Goal: Task Accomplishment & Management: Use online tool/utility

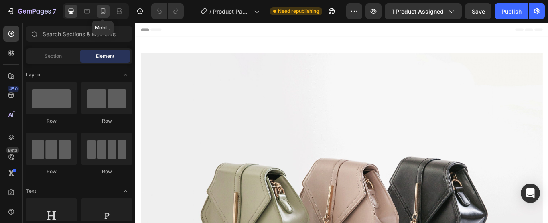
click at [99, 14] on icon at bounding box center [103, 11] width 8 height 8
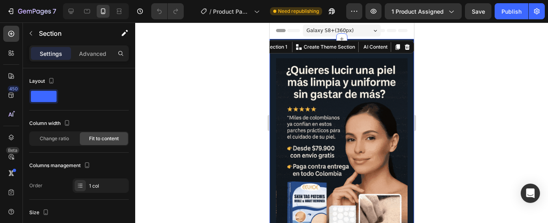
click at [497, 85] on div at bounding box center [341, 122] width 413 height 200
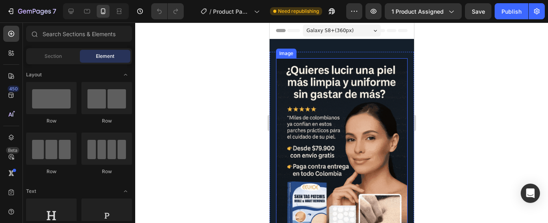
scroll to position [107, 0]
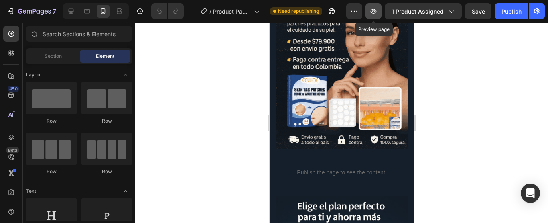
click at [375, 14] on icon "button" at bounding box center [374, 11] width 8 height 8
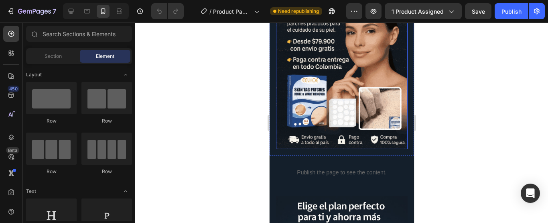
scroll to position [0, 0]
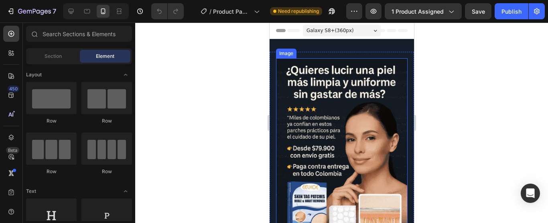
click at [338, 82] on img at bounding box center [342, 157] width 132 height 198
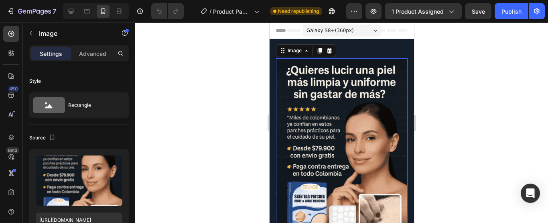
click at [320, 87] on img at bounding box center [342, 157] width 132 height 198
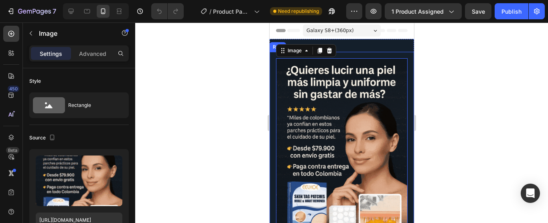
click at [271, 88] on div "Image 0 Row" at bounding box center [341, 157] width 145 height 210
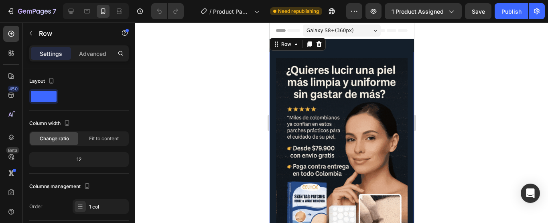
click at [272, 103] on div "Image Row 0" at bounding box center [341, 157] width 145 height 210
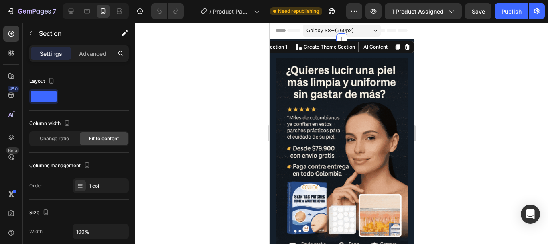
drag, startPoint x: 440, startPoint y: 65, endPoint x: 139, endPoint y: 43, distance: 302.0
click at [440, 65] on div at bounding box center [341, 132] width 413 height 221
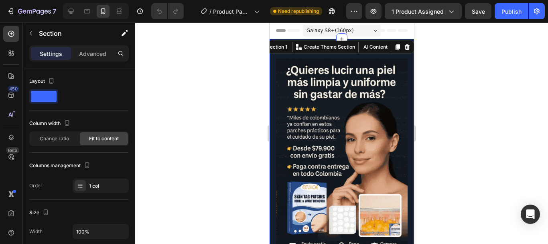
click at [438, 55] on div at bounding box center [341, 132] width 413 height 221
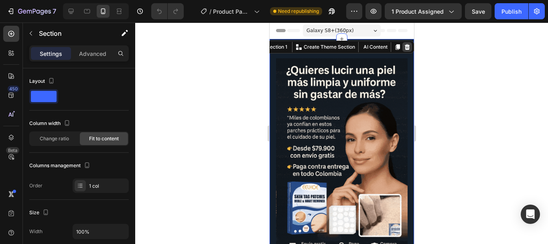
click at [405, 47] on icon at bounding box center [407, 47] width 5 height 6
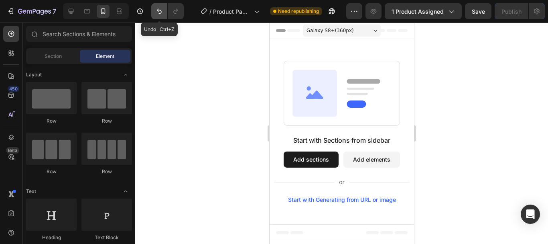
click at [160, 6] on button "Undo/Redo" at bounding box center [159, 11] width 16 height 16
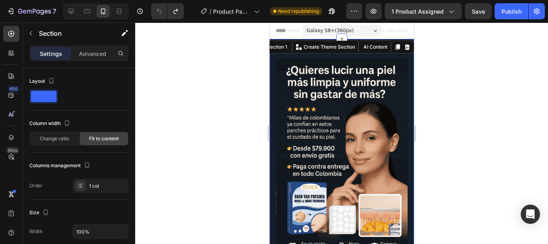
click at [460, 65] on div at bounding box center [341, 132] width 413 height 221
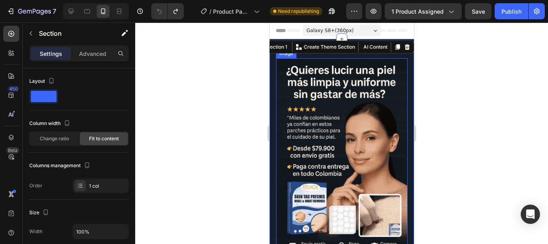
click at [384, 136] on img at bounding box center [342, 157] width 132 height 198
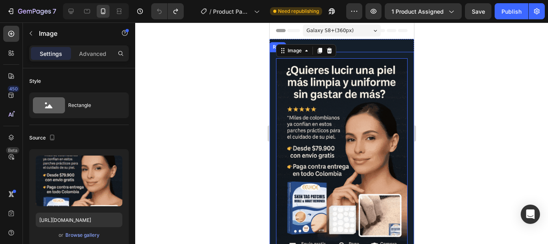
click at [269, 47] on div "Row" at bounding box center [277, 47] width 16 height 10
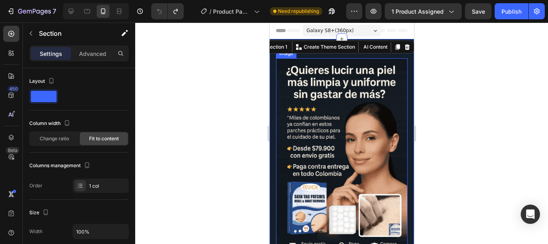
click at [389, 114] on img at bounding box center [342, 157] width 132 height 198
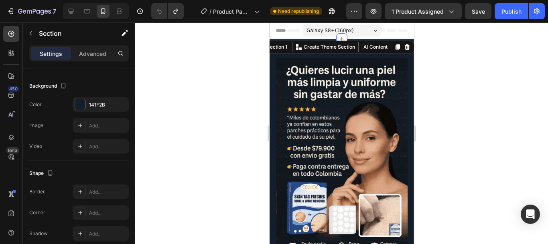
scroll to position [295, 0]
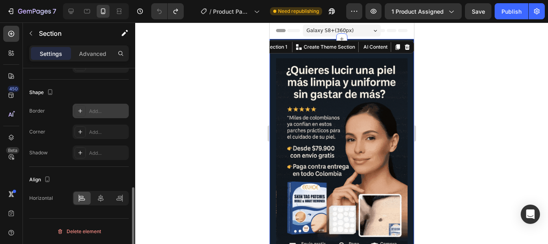
click at [103, 111] on div "Add..." at bounding box center [108, 111] width 38 height 7
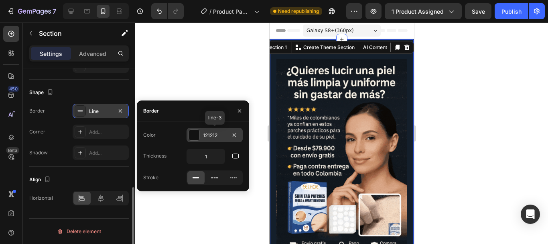
click at [193, 137] on div at bounding box center [194, 135] width 10 height 10
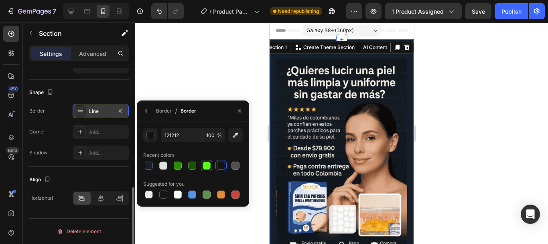
click at [204, 166] on div at bounding box center [207, 165] width 8 height 8
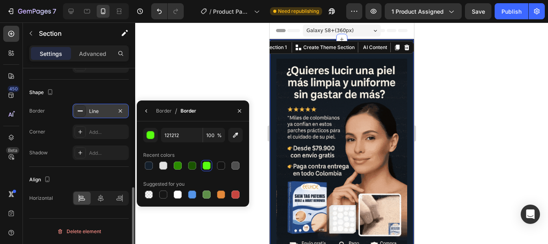
type input "58FF11"
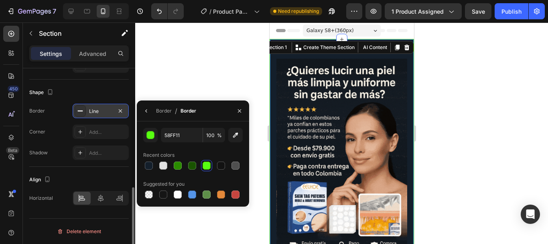
click at [245, 76] on div at bounding box center [341, 132] width 413 height 221
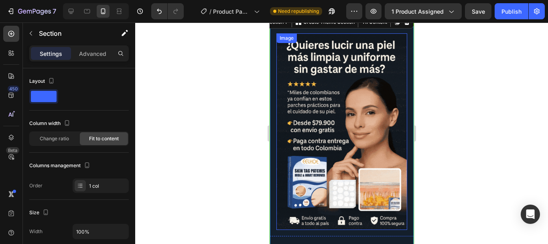
scroll to position [0, 0]
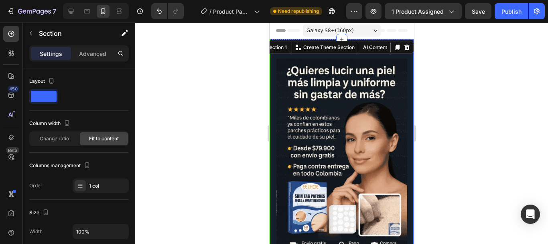
click at [273, 59] on div "Image Row" at bounding box center [342, 156] width 144 height 209
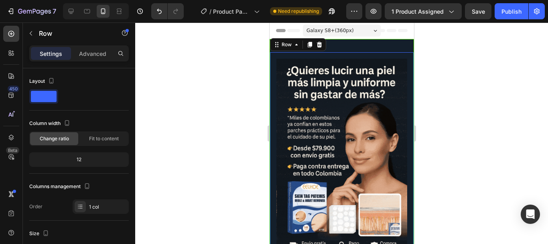
click at [354, 38] on div "Galaxy S8+ ( 360 px) iPhone 13 Mini iPhone 13 Pro iPhone 11 Pro Max iPhone 15 P…" at bounding box center [342, 31] width 78 height 16
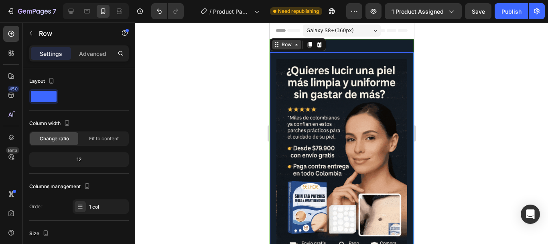
click at [290, 49] on div "Row" at bounding box center [286, 45] width 29 height 10
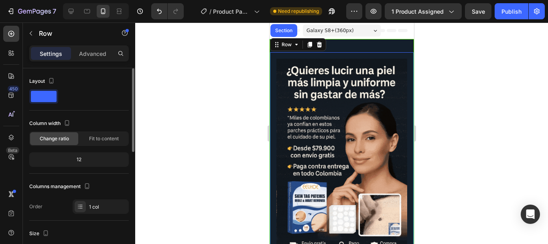
scroll to position [107, 0]
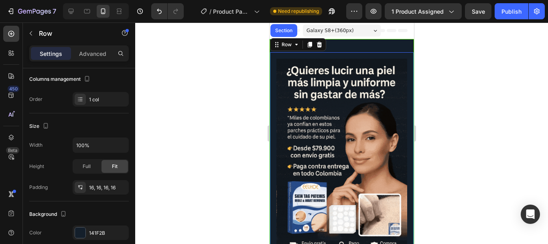
click at [243, 108] on div at bounding box center [341, 132] width 413 height 221
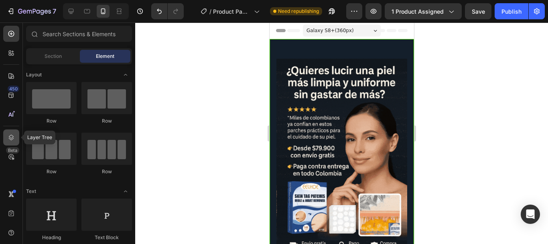
click at [12, 140] on icon at bounding box center [11, 137] width 8 height 8
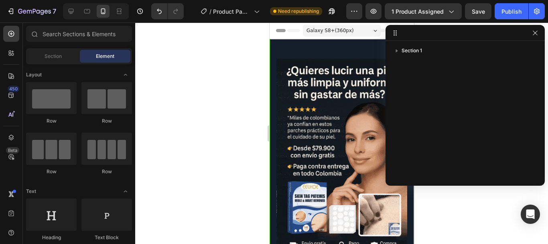
drag, startPoint x: 418, startPoint y: 105, endPoint x: 269, endPoint y: 109, distance: 149.0
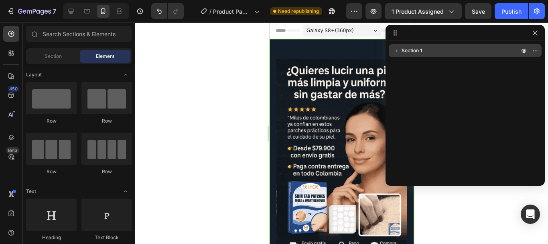
drag, startPoint x: 460, startPoint y: 55, endPoint x: 452, endPoint y: 55, distance: 8.4
click at [456, 62] on div "Section 1" at bounding box center [465, 110] width 159 height 132
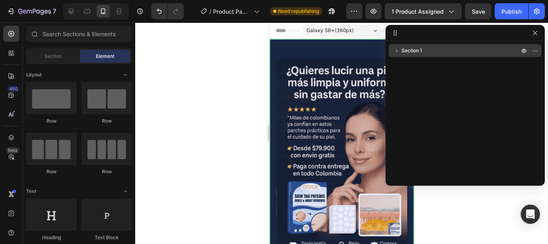
click at [450, 52] on p "Section 1" at bounding box center [461, 51] width 119 height 8
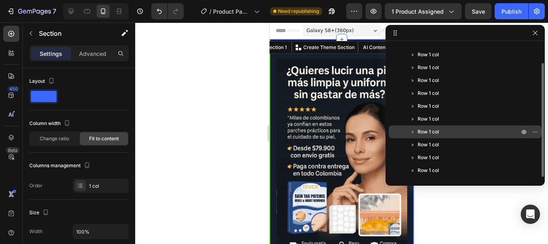
scroll to position [0, 0]
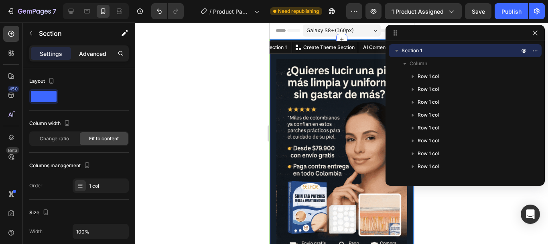
click at [90, 51] on p "Advanced" at bounding box center [92, 53] width 27 height 8
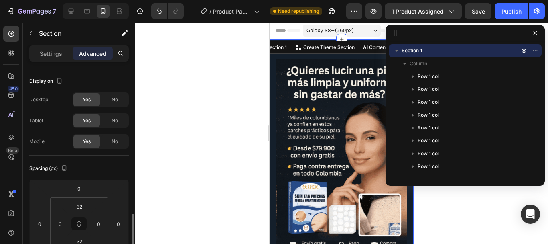
scroll to position [107, 0]
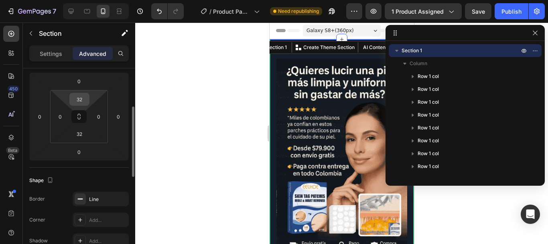
click at [84, 102] on input "32" at bounding box center [79, 99] width 16 height 12
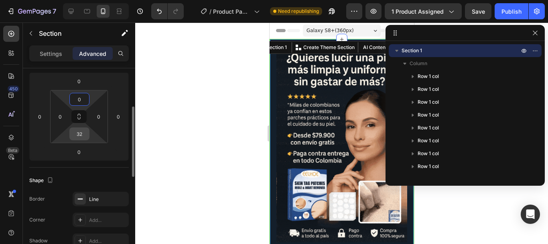
type input "0"
click at [79, 138] on input "32" at bounding box center [79, 134] width 16 height 12
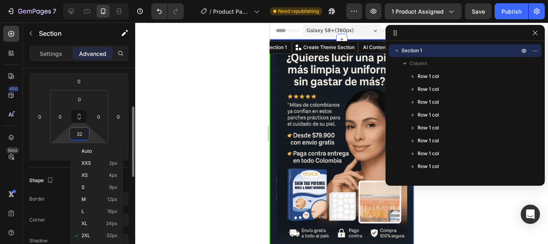
type input "0"
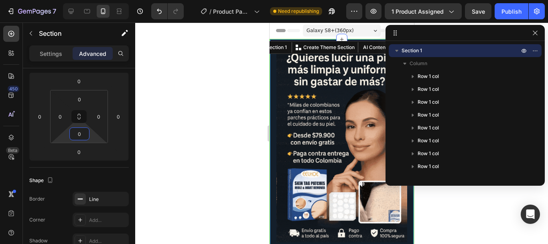
click at [166, 154] on div at bounding box center [341, 132] width 413 height 221
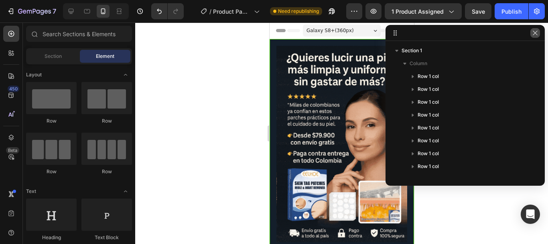
click at [536, 33] on icon "button" at bounding box center [535, 33] width 6 height 6
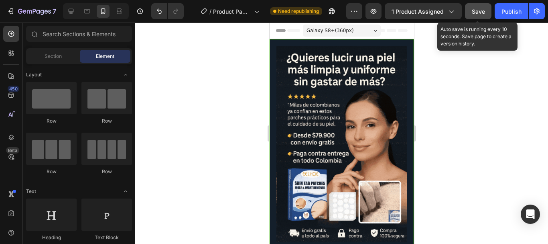
click at [477, 7] on div "Save" at bounding box center [478, 11] width 13 height 8
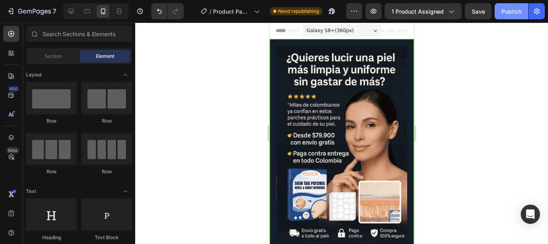
click at [510, 10] on div "Publish" at bounding box center [512, 11] width 20 height 8
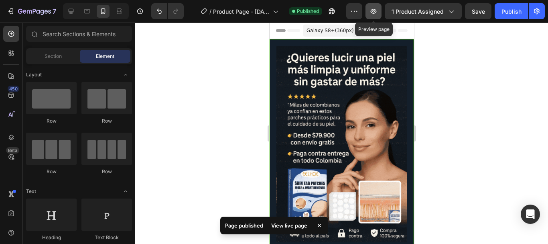
click at [373, 11] on icon "button" at bounding box center [374, 11] width 8 height 8
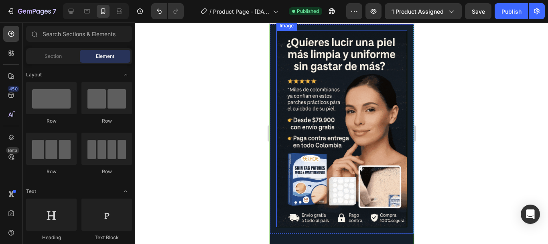
scroll to position [0, 0]
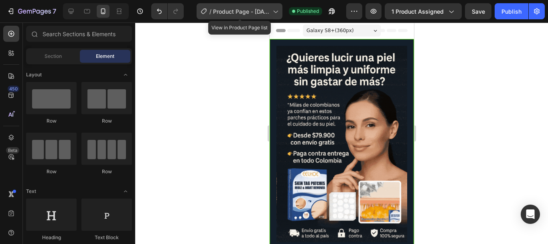
click at [273, 17] on div "/ Product Page - Sep 27, 10:24:32" at bounding box center [240, 11] width 86 height 16
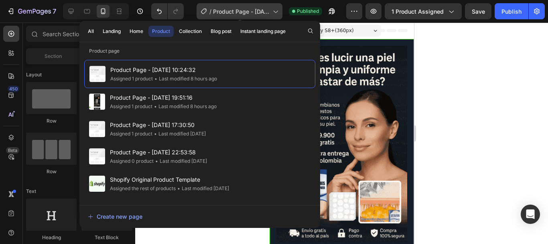
click at [271, 11] on div "/ Product Page - Sep 27, 10:24:32" at bounding box center [240, 11] width 86 height 16
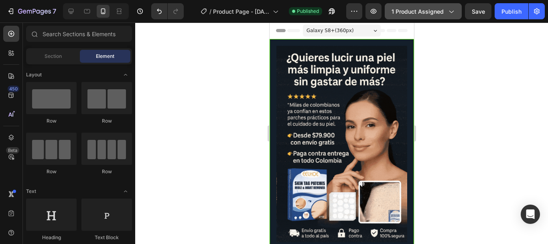
click at [413, 14] on span "1 product assigned" at bounding box center [418, 11] width 52 height 8
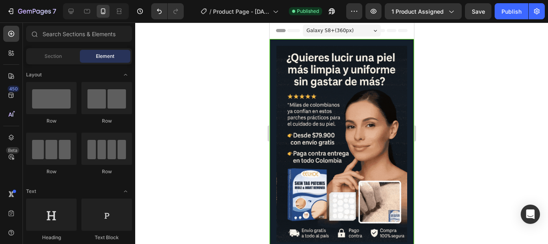
click at [483, 82] on div at bounding box center [341, 132] width 413 height 221
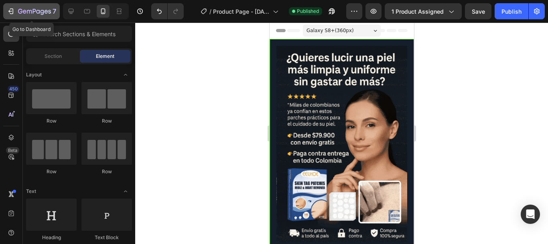
click at [10, 8] on icon "button" at bounding box center [11, 11] width 8 height 8
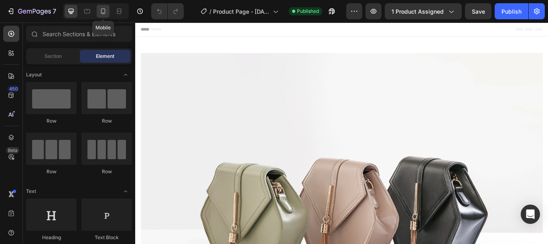
click at [102, 10] on icon at bounding box center [103, 11] width 8 height 8
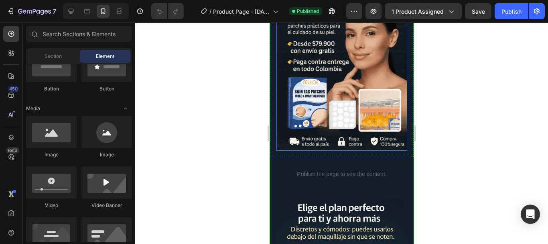
scroll to position [107, 0]
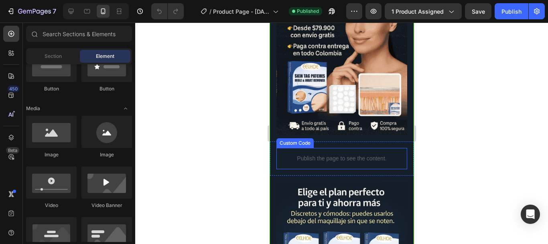
click at [333, 154] on p "Publish the page to see the content." at bounding box center [341, 158] width 131 height 8
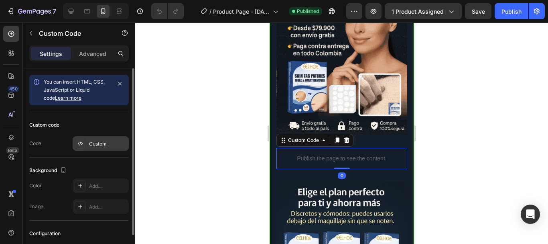
click at [101, 145] on div "Custom" at bounding box center [108, 143] width 38 height 7
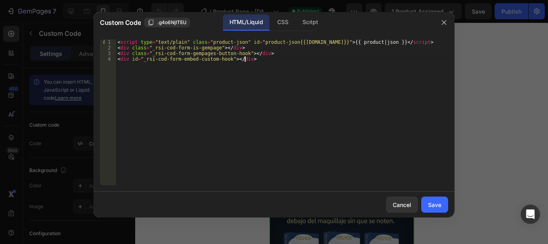
click at [258, 62] on div "< script type = "text/plain" class = "product-json" id = "product-json{{[DOMAIN…" at bounding box center [282, 117] width 332 height 157
click at [252, 72] on div "< script type = "text/plain" class = "product-json" id = "product-json{{[DOMAIN…" at bounding box center [282, 117] width 332 height 157
click at [269, 61] on div "< script type = "text/plain" class = "product-json" id = "product-json{{[DOMAIN…" at bounding box center [282, 117] width 332 height 157
click at [271, 55] on div "< script type = "text/plain" class = "product-json" id = "product-json{{[DOMAIN…" at bounding box center [282, 117] width 332 height 157
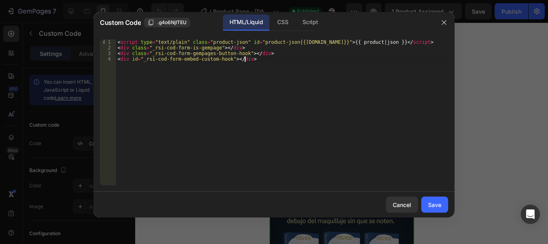
click at [302, 96] on div "< script type = "text/plain" class = "product-json" id = "product-json{{[DOMAIN…" at bounding box center [282, 117] width 332 height 157
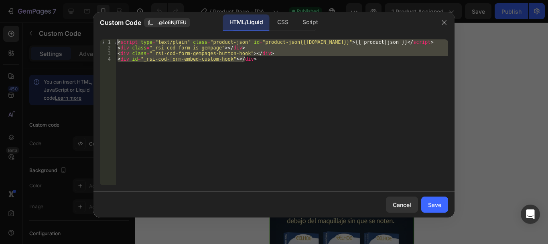
drag, startPoint x: 250, startPoint y: 63, endPoint x: 110, endPoint y: 41, distance: 141.0
click at [110, 41] on div "<div id="_rsi-cod-form-embed-custom-hook"></div> 1 2 3 4 < script type = "text/…" at bounding box center [274, 112] width 348 height 146
type textarea "<script type="text/plain" class="product-json" id="product-json{{[DOMAIN_NAME]}…"
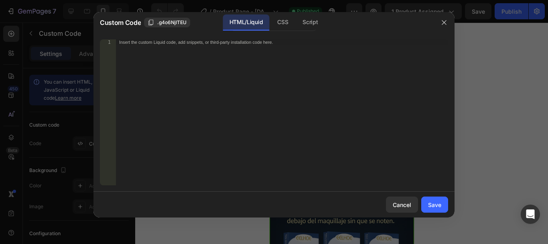
click at [369, 164] on div "Insert the custom Liquid code, add snippets, or third-party installation code h…" at bounding box center [282, 117] width 332 height 157
click at [325, 144] on div "Insert the custom Liquid code, add snippets, or third-party installation code h…" at bounding box center [282, 117] width 332 height 157
paste textarea "<div id="_rsi-cod-form-embed-custom-hook"></div>"
type textarea "<div id="_rsi-cod-form-embed-custom-hook"></div>"
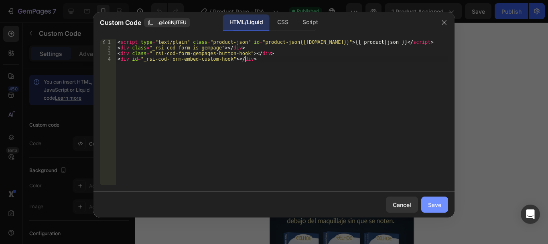
click at [439, 209] on button "Save" at bounding box center [435, 204] width 27 height 16
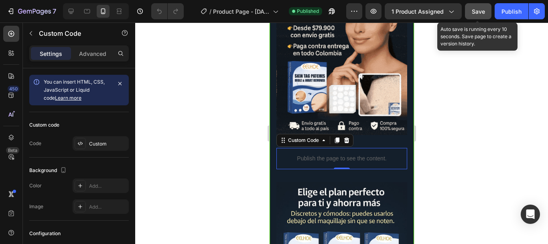
click at [480, 16] on button "Save" at bounding box center [478, 11] width 26 height 16
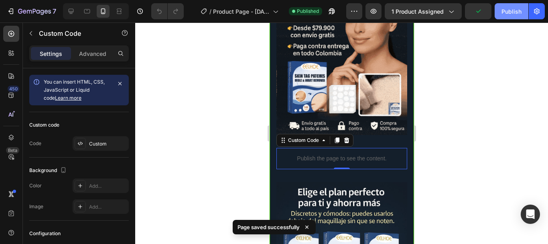
click at [512, 6] on button "Publish" at bounding box center [512, 11] width 34 height 16
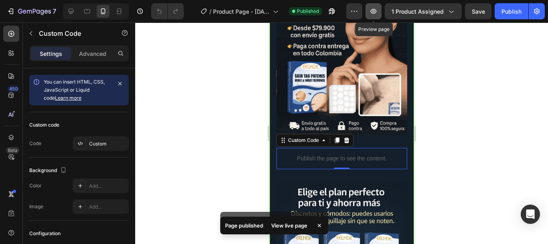
click at [377, 11] on icon "button" at bounding box center [374, 11] width 8 height 8
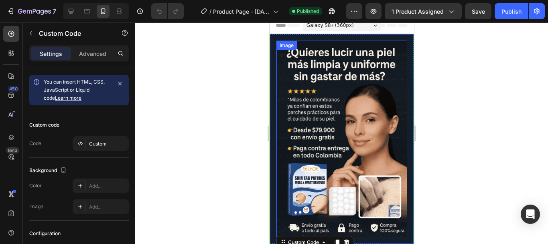
scroll to position [0, 0]
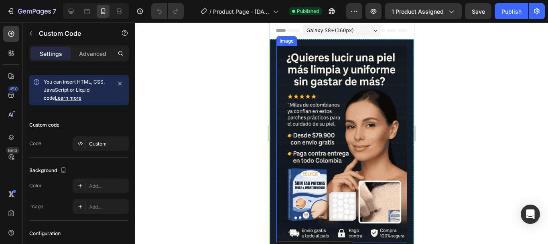
click at [228, 88] on div at bounding box center [341, 132] width 413 height 221
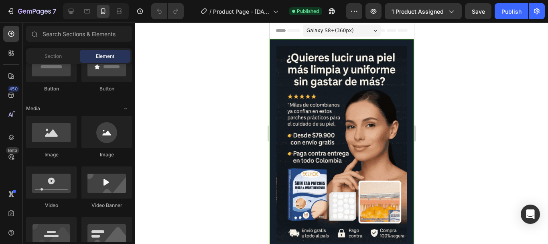
click at [463, 87] on div at bounding box center [341, 132] width 413 height 221
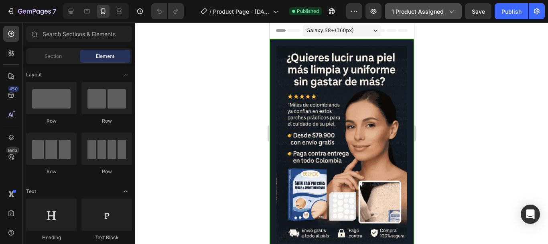
click at [415, 10] on span "1 product assigned" at bounding box center [418, 11] width 52 height 8
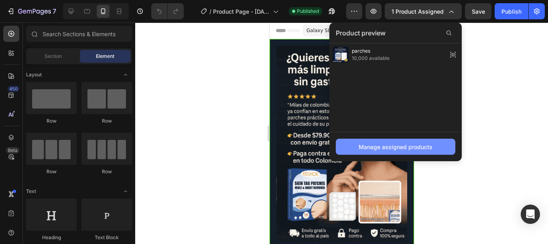
click at [418, 149] on div "Manage assigned products" at bounding box center [396, 147] width 74 height 8
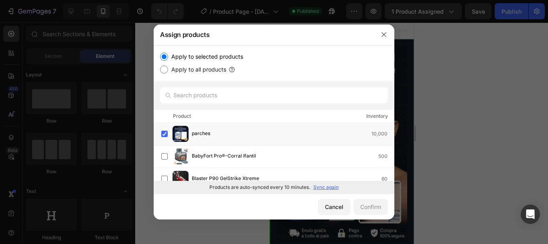
click at [328, 189] on p "Sync again" at bounding box center [326, 186] width 25 height 7
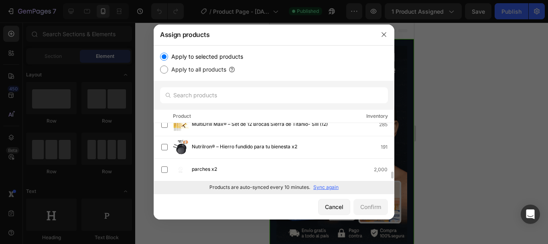
scroll to position [391, 0]
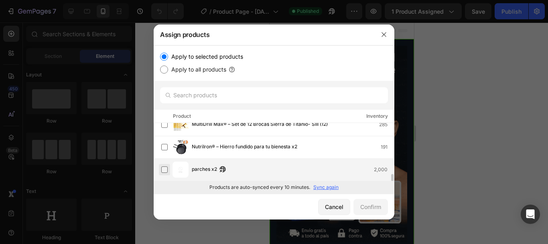
click at [165, 170] on label at bounding box center [164, 169] width 6 height 6
click at [368, 207] on div "Confirm" at bounding box center [371, 206] width 21 height 8
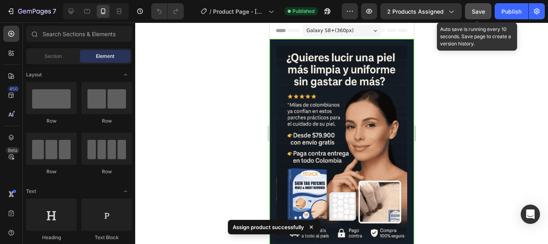
click at [487, 12] on button "Save" at bounding box center [478, 11] width 26 height 16
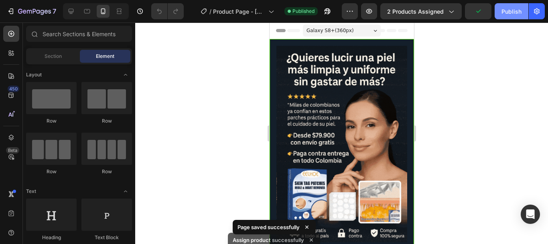
click at [504, 16] on button "Publish" at bounding box center [512, 11] width 34 height 16
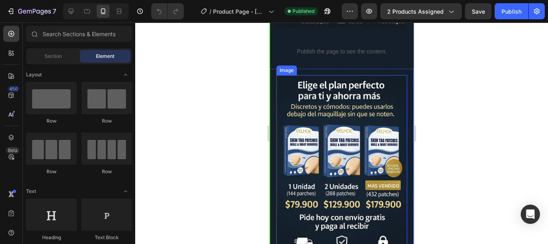
scroll to position [107, 0]
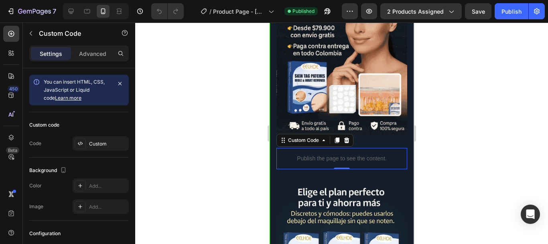
click at [324, 154] on p "Publish the page to see the content." at bounding box center [341, 158] width 131 height 8
click at [240, 152] on div at bounding box center [341, 132] width 413 height 221
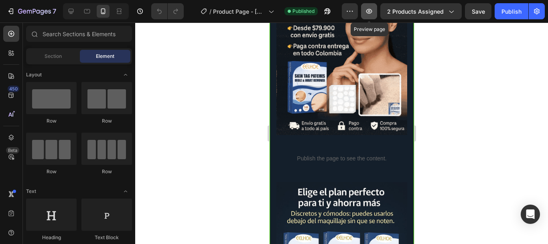
click at [367, 12] on icon "button" at bounding box center [369, 11] width 8 height 8
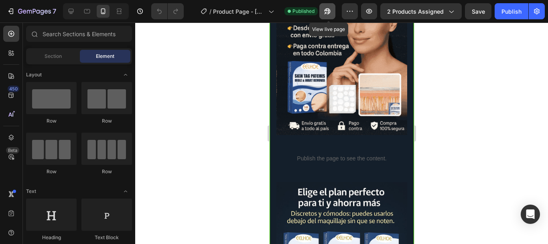
click at [326, 11] on icon "button" at bounding box center [328, 11] width 6 height 6
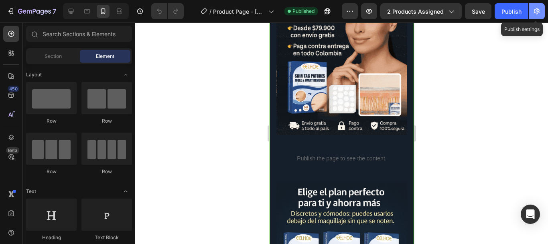
click at [534, 8] on icon "button" at bounding box center [537, 11] width 8 height 8
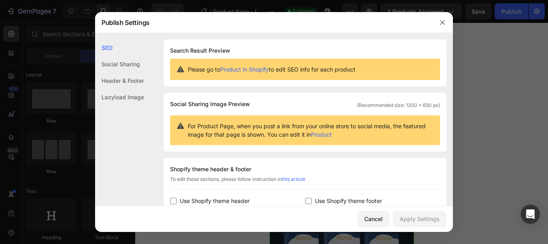
click at [136, 77] on div "Header & Footer" at bounding box center [119, 80] width 49 height 16
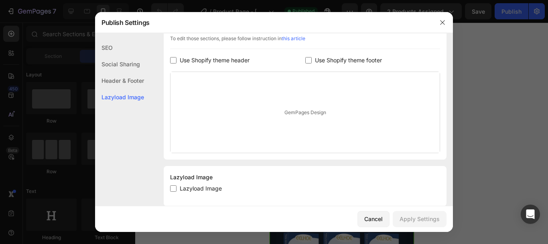
scroll to position [153, 0]
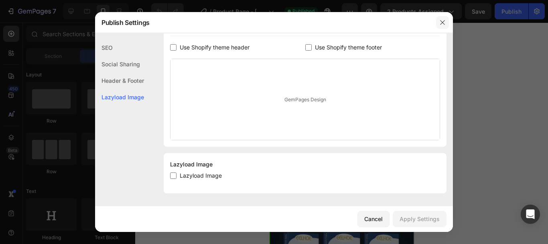
click at [441, 19] on icon "button" at bounding box center [443, 22] width 6 height 6
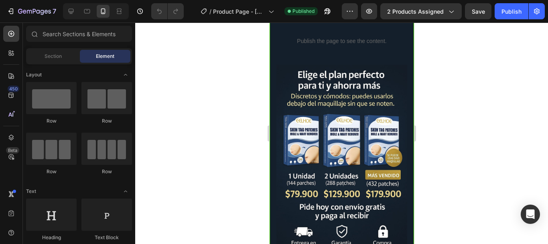
scroll to position [0, 0]
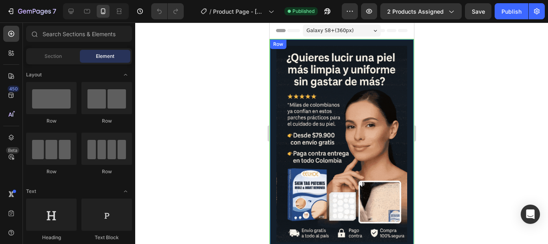
click at [325, 45] on div "Image Row" at bounding box center [342, 143] width 144 height 209
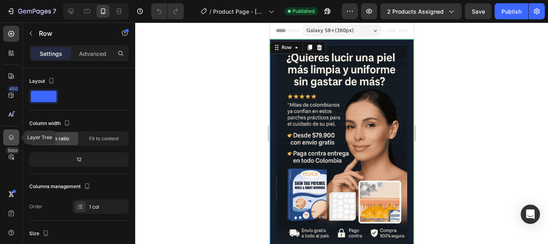
click at [8, 135] on icon at bounding box center [11, 137] width 8 height 8
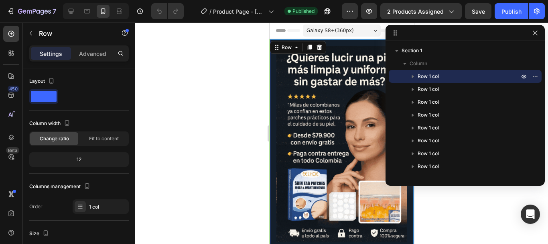
click at [434, 77] on span "Row 1 col" at bounding box center [428, 76] width 21 height 8
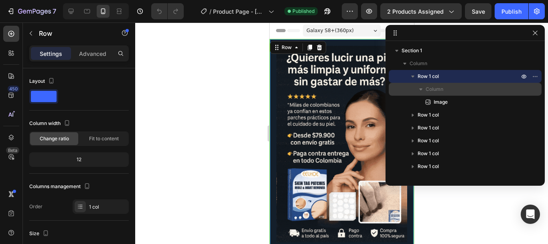
click at [443, 83] on div "Column" at bounding box center [465, 89] width 147 height 13
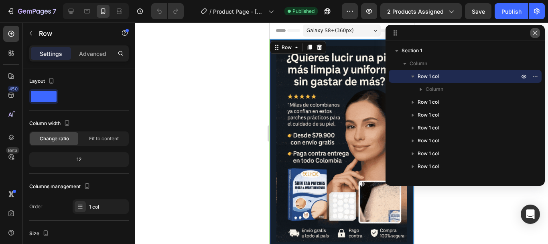
click at [534, 34] on icon "button" at bounding box center [535, 33] width 6 height 6
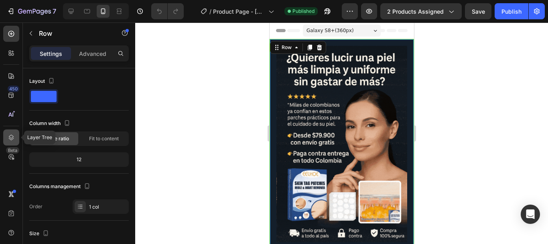
click at [9, 136] on icon at bounding box center [11, 137] width 5 height 6
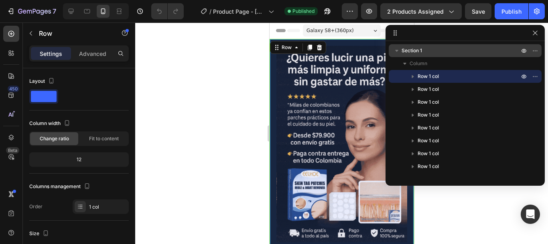
click at [414, 52] on span "Section 1" at bounding box center [412, 51] width 20 height 8
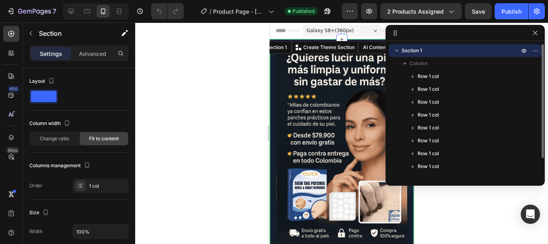
click at [425, 54] on p "Section 1" at bounding box center [461, 51] width 119 height 8
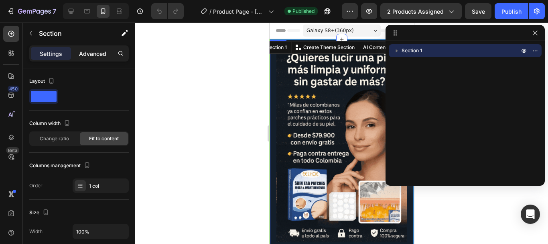
click at [86, 56] on p "Advanced" at bounding box center [92, 53] width 27 height 8
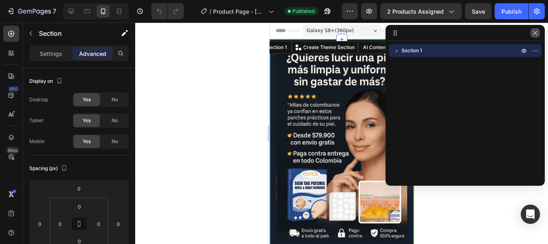
click at [539, 31] on button "button" at bounding box center [536, 33] width 10 height 10
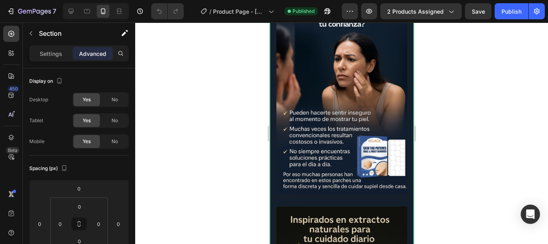
scroll to position [428, 0]
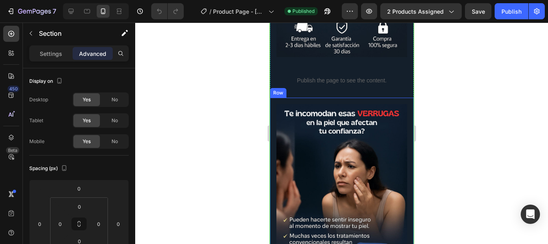
click at [272, 110] on div "Image Row" at bounding box center [342, 202] width 144 height 209
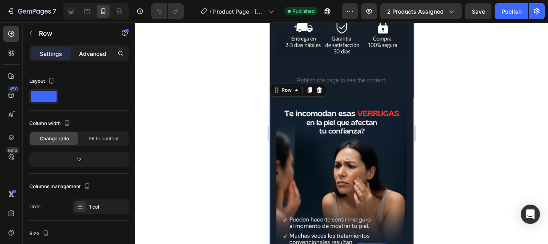
click at [92, 55] on p "Advanced" at bounding box center [92, 53] width 27 height 8
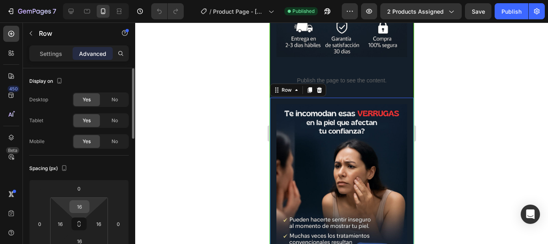
click at [83, 210] on input "16" at bounding box center [79, 206] width 16 height 12
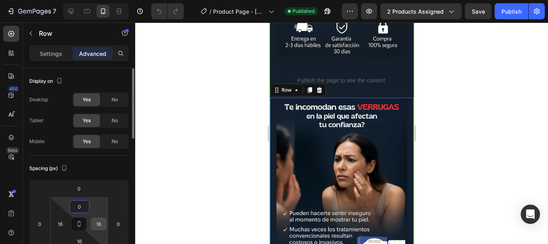
type input "0"
click at [101, 229] on input "16" at bounding box center [99, 224] width 12 height 12
type input "0"
click at [63, 222] on input "16" at bounding box center [60, 224] width 12 height 12
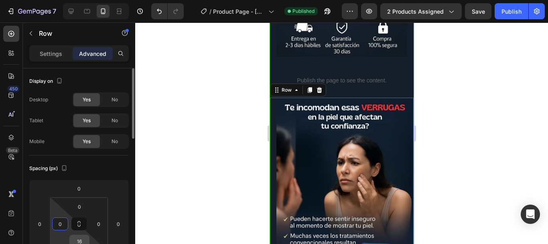
type input "0"
click at [84, 240] on input "16" at bounding box center [79, 241] width 16 height 12
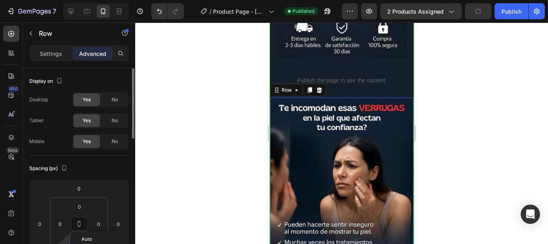
type input "0"
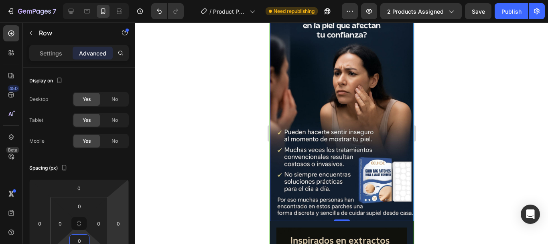
scroll to position [535, 0]
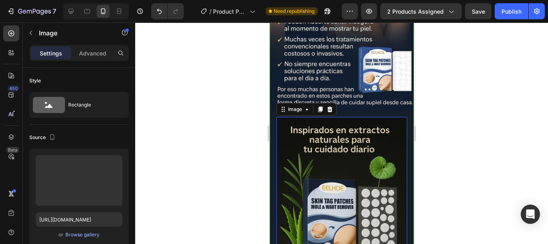
scroll to position [642, 0]
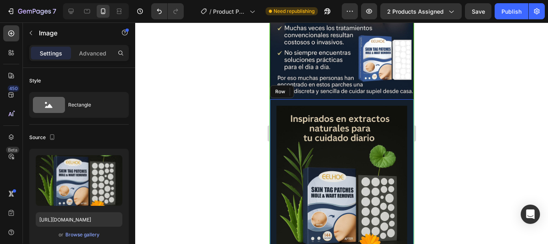
click at [273, 169] on div "Image 0 Row" at bounding box center [342, 203] width 144 height 209
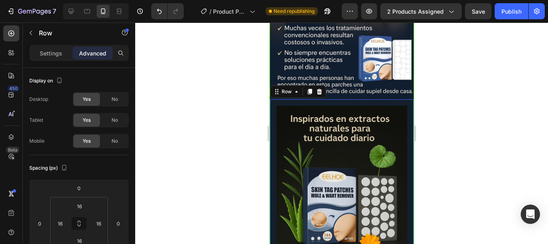
click at [274, 99] on div "Image Row 0" at bounding box center [342, 203] width 144 height 209
click at [271, 99] on div "Image Row 0" at bounding box center [342, 203] width 144 height 209
click at [12, 134] on icon at bounding box center [11, 137] width 5 height 6
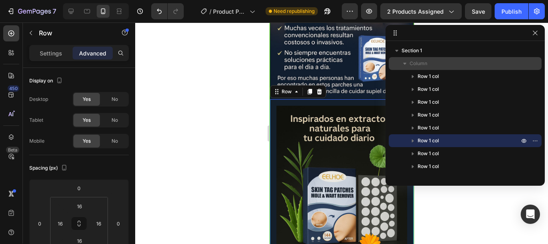
click at [439, 60] on p "Column" at bounding box center [465, 63] width 111 height 8
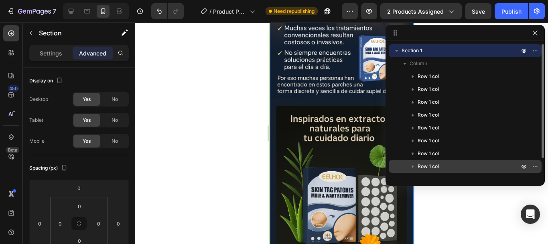
scroll to position [22, 0]
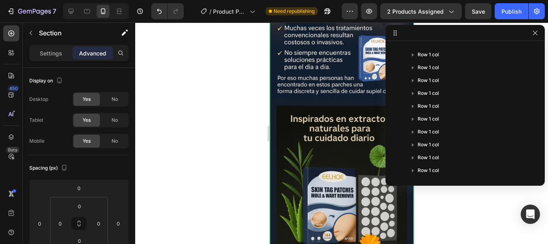
click at [459, 202] on div at bounding box center [341, 132] width 413 height 221
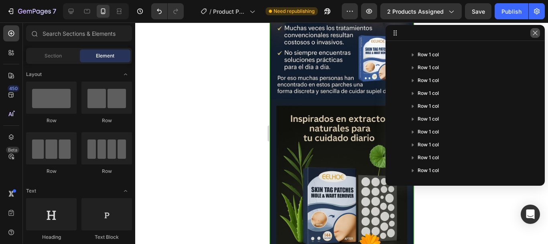
click at [538, 34] on icon "button" at bounding box center [535, 33] width 6 height 6
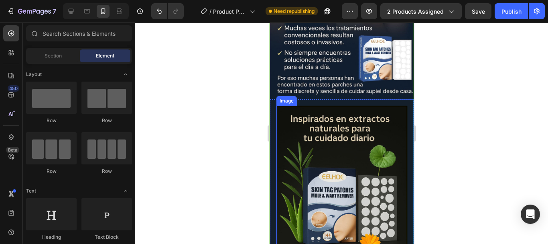
click at [281, 139] on img at bounding box center [341, 204] width 131 height 196
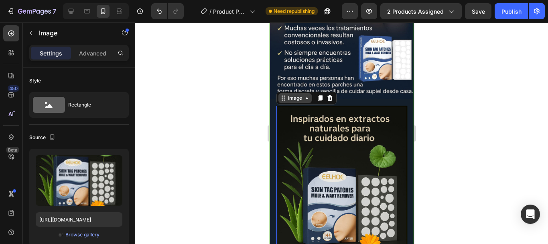
click at [294, 93] on div "Image" at bounding box center [294, 98] width 33 height 10
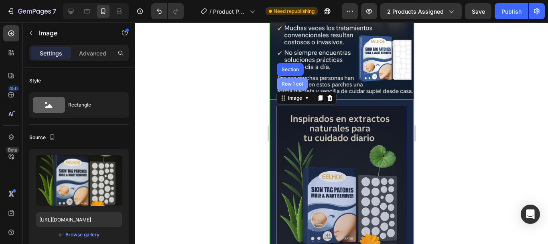
click at [292, 81] on div "Row 1 col" at bounding box center [292, 83] width 24 height 5
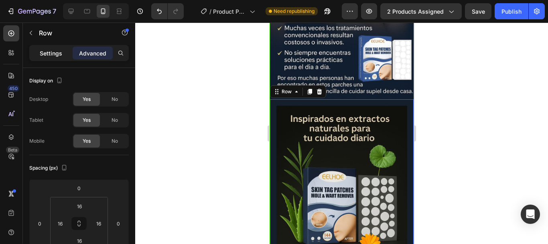
click at [64, 48] on div "Settings" at bounding box center [51, 53] width 40 height 13
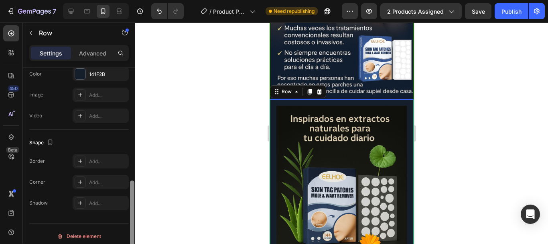
scroll to position [271, 0]
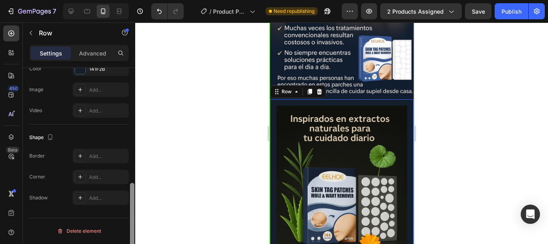
drag, startPoint x: 133, startPoint y: 149, endPoint x: 104, endPoint y: 222, distance: 78.5
click at [119, 232] on div "Layout Column width Change ratio Fit to content 12 Columns management Order 1 c…" at bounding box center [79, 167] width 112 height 198
click at [97, 200] on div "Add..." at bounding box center [108, 197] width 38 height 7
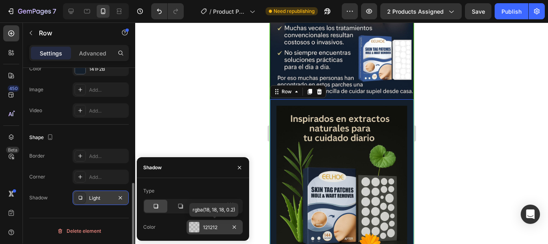
click at [209, 231] on div "121212" at bounding box center [215, 227] width 56 height 14
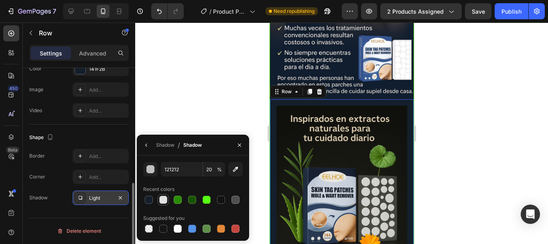
click at [167, 196] on div at bounding box center [163, 200] width 8 height 8
type input "E2E2E2"
type input "100"
click at [187, 228] on div at bounding box center [192, 228] width 11 height 11
click at [236, 229] on div at bounding box center [236, 228] width 8 height 8
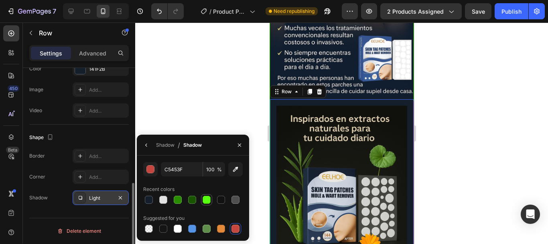
click at [205, 200] on div at bounding box center [207, 200] width 8 height 8
click at [179, 199] on div at bounding box center [178, 200] width 8 height 8
click at [236, 225] on div at bounding box center [236, 228] width 8 height 8
click at [220, 227] on div at bounding box center [221, 228] width 8 height 8
click at [232, 203] on div at bounding box center [236, 200] width 10 height 10
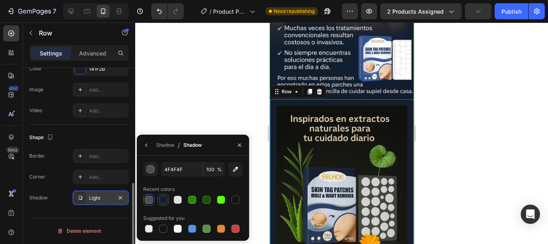
click at [168, 198] on div at bounding box center [163, 199] width 11 height 11
click at [177, 200] on div at bounding box center [178, 200] width 8 height 8
click at [220, 200] on div at bounding box center [221, 200] width 8 height 8
type input "58FF11"
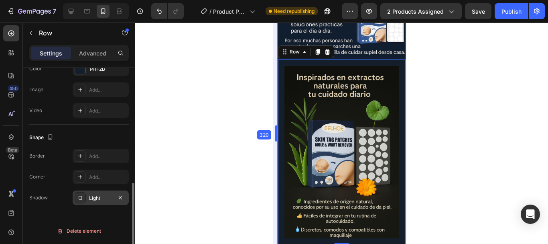
scroll to position [594, 0]
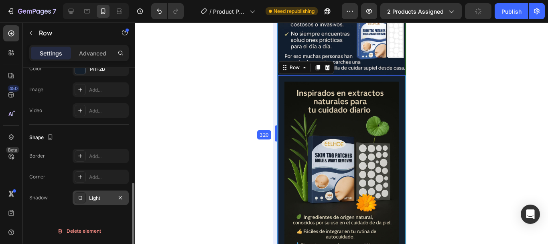
drag, startPoint x: 269, startPoint y: 158, endPoint x: 35, endPoint y: 134, distance: 234.9
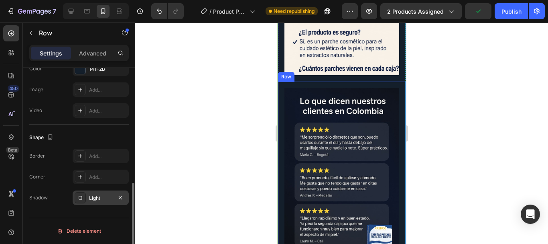
scroll to position [1344, 0]
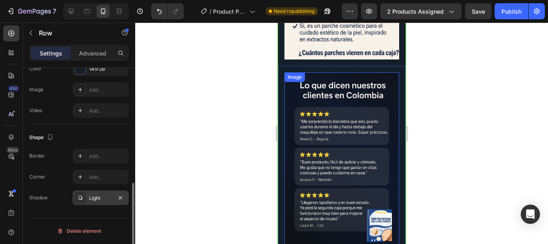
click at [304, 150] on img at bounding box center [341, 158] width 115 height 172
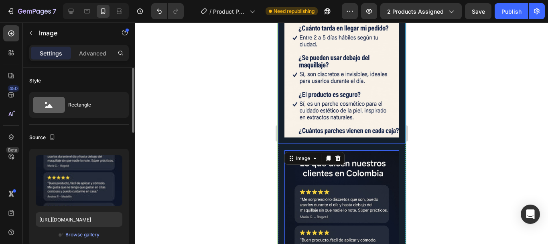
scroll to position [1237, 0]
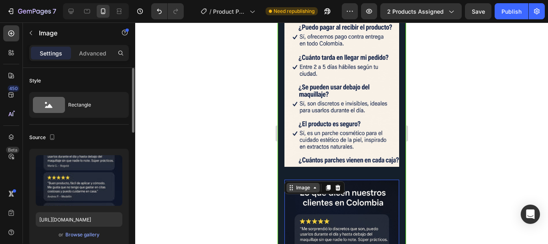
click at [299, 184] on div "Image" at bounding box center [302, 187] width 17 height 7
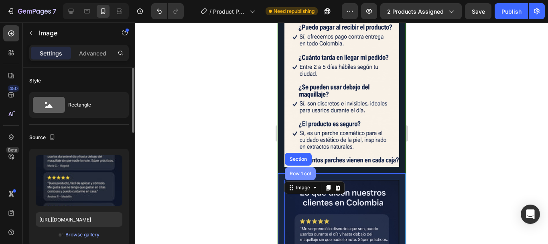
click at [308, 171] on div "Row 1 col" at bounding box center [300, 173] width 24 height 5
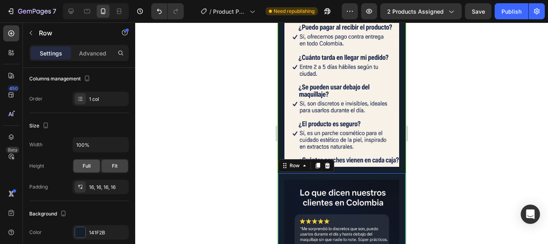
scroll to position [271, 0]
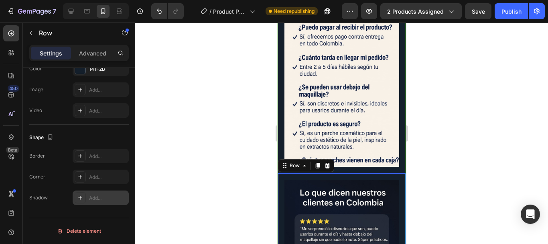
click at [100, 198] on div "Add..." at bounding box center [108, 197] width 38 height 7
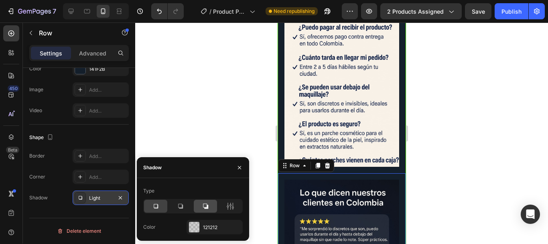
click at [210, 210] on div at bounding box center [205, 206] width 23 height 13
click at [196, 226] on div at bounding box center [194, 227] width 10 height 10
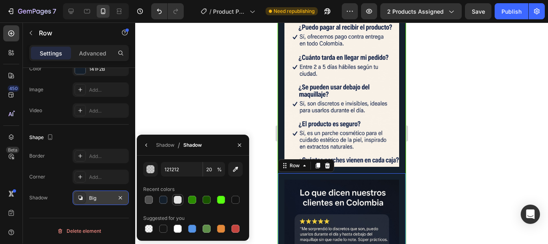
click at [180, 197] on div at bounding box center [178, 200] width 8 height 8
type input "E2E2E2"
type input "100"
click at [234, 226] on div at bounding box center [236, 228] width 8 height 8
click at [181, 204] on div at bounding box center [178, 200] width 10 height 10
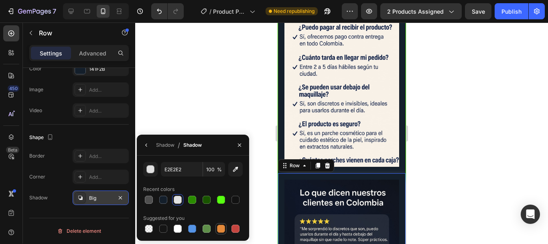
click at [225, 225] on div at bounding box center [221, 229] width 10 height 10
click at [183, 224] on div at bounding box center [177, 228] width 11 height 11
type input "FFFFFF"
click at [104, 203] on div "Big" at bounding box center [101, 197] width 56 height 14
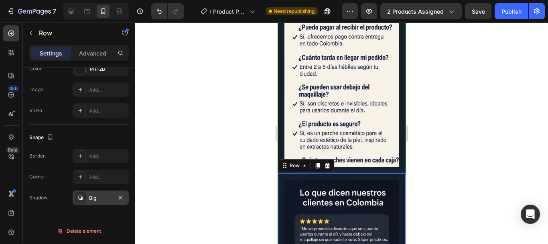
click at [104, 195] on div "Big" at bounding box center [100, 197] width 23 height 7
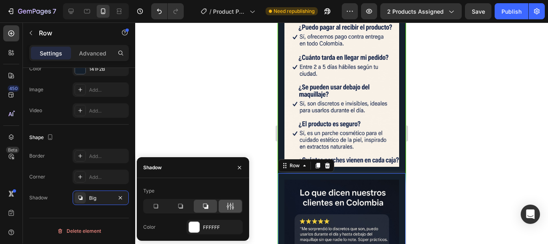
click at [230, 208] on icon at bounding box center [230, 206] width 8 height 8
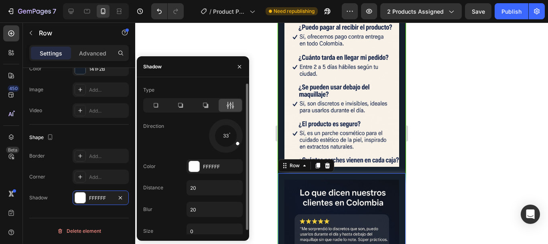
drag, startPoint x: 235, startPoint y: 147, endPoint x: 237, endPoint y: 142, distance: 4.7
click at [237, 142] on span at bounding box center [237, 143] width 4 height 4
drag, startPoint x: 237, startPoint y: 139, endPoint x: 224, endPoint y: 149, distance: 15.7
click at [224, 149] on div at bounding box center [226, 136] width 36 height 36
click at [234, 168] on icon "button" at bounding box center [234, 166] width 6 height 6
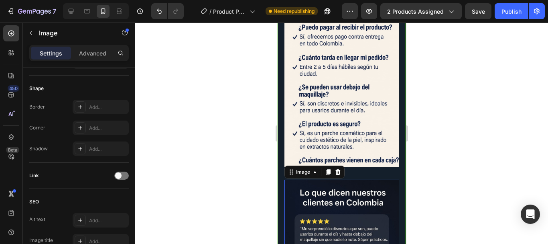
scroll to position [0, 0]
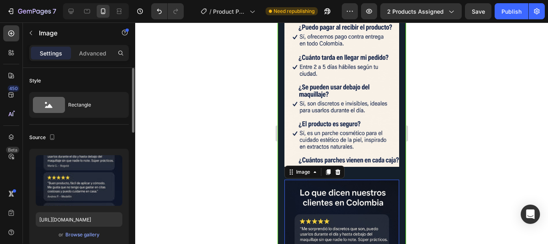
click at [305, 168] on div "Image" at bounding box center [302, 171] width 17 height 7
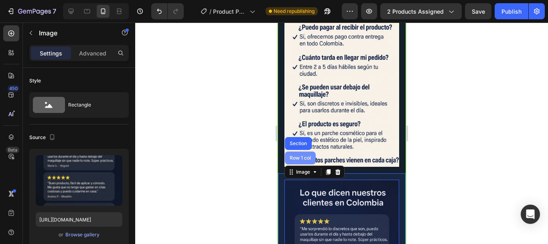
click at [299, 155] on div "Row 1 col" at bounding box center [300, 157] width 24 height 5
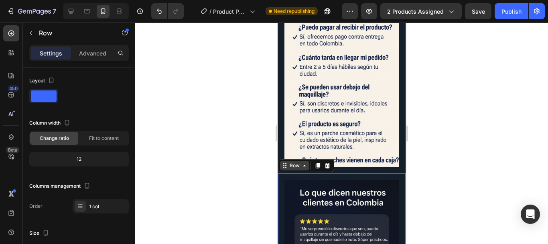
click at [292, 162] on div "Row" at bounding box center [294, 165] width 13 height 7
click at [309, 161] on div "Row" at bounding box center [294, 166] width 29 height 10
click at [306, 162] on icon at bounding box center [304, 165] width 6 height 6
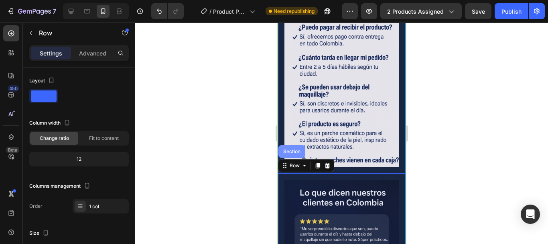
click at [293, 145] on div "Section" at bounding box center [291, 151] width 27 height 13
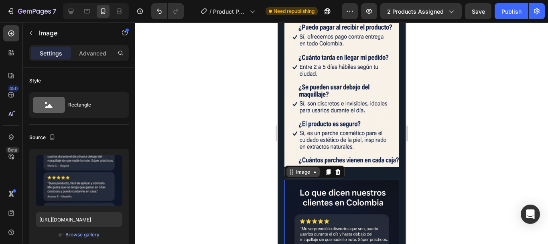
click at [306, 168] on div "Image" at bounding box center [302, 171] width 17 height 7
click at [216, 156] on div at bounding box center [341, 132] width 413 height 221
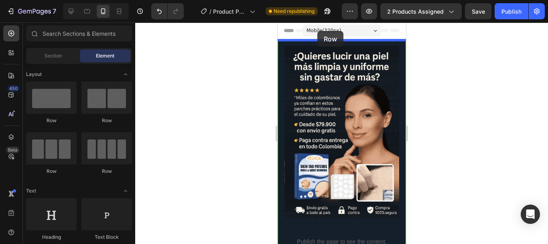
drag, startPoint x: 385, startPoint y: 137, endPoint x: 317, endPoint y: 31, distance: 125.8
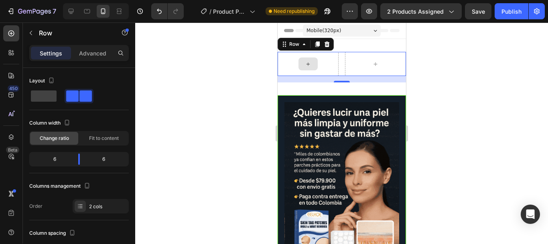
click at [291, 59] on div at bounding box center [307, 64] width 61 height 24
click at [300, 61] on div at bounding box center [307, 63] width 19 height 13
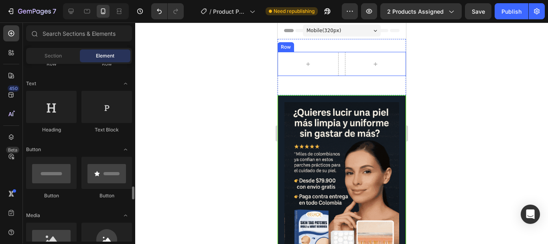
scroll to position [214, 0]
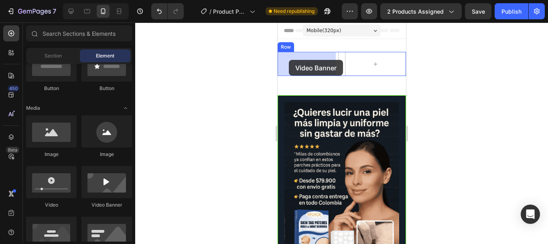
drag, startPoint x: 377, startPoint y: 210, endPoint x: 289, endPoint y: 60, distance: 174.3
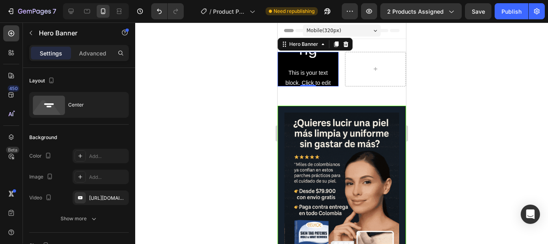
click at [305, 61] on div "Click here to edit heading Heading This is your text block. Click to edit and m…" at bounding box center [308, 69] width 48 height 234
click at [306, 46] on div "Hero Banner" at bounding box center [303, 44] width 32 height 7
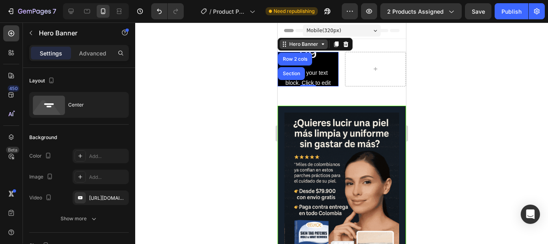
click at [316, 44] on div "Hero Banner" at bounding box center [303, 44] width 32 height 7
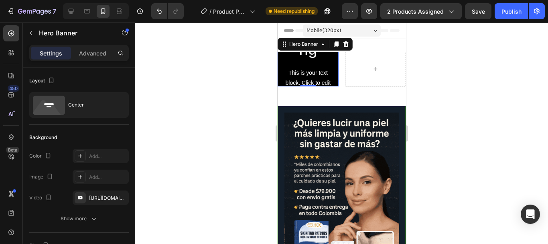
click at [325, 61] on div "Click here to edit heading Heading This is your text block. Click to edit and m…" at bounding box center [308, 69] width 48 height 234
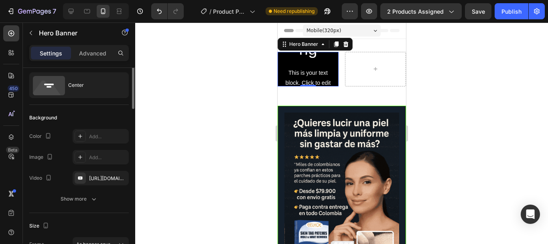
scroll to position [0, 0]
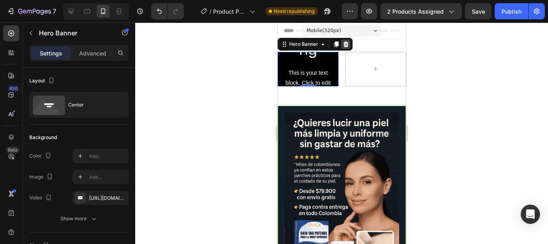
click at [346, 43] on icon at bounding box center [345, 44] width 5 height 6
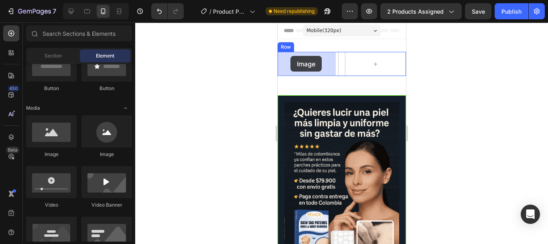
drag, startPoint x: 323, startPoint y: 166, endPoint x: 279, endPoint y: 60, distance: 114.5
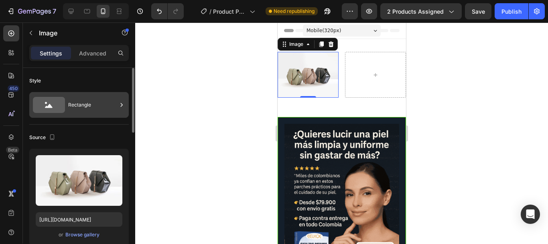
click at [91, 100] on div "Rectangle" at bounding box center [92, 105] width 49 height 18
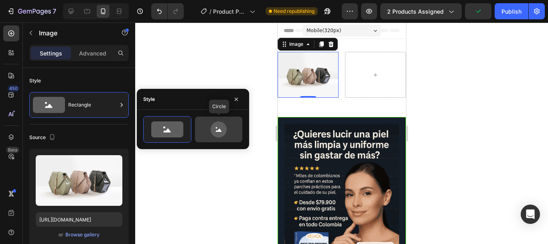
click at [209, 127] on icon at bounding box center [219, 129] width 38 height 16
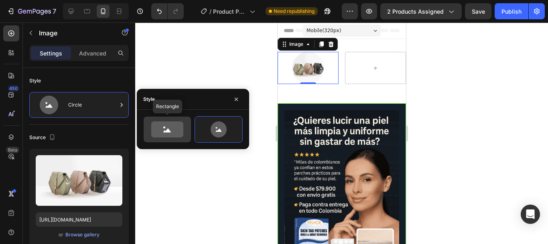
click at [166, 126] on icon at bounding box center [167, 129] width 32 height 16
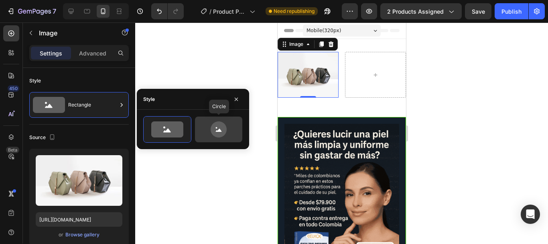
click at [206, 131] on icon at bounding box center [219, 129] width 38 height 16
type input "80"
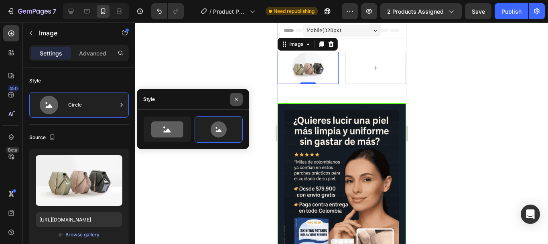
click at [237, 99] on icon "button" at bounding box center [236, 98] width 3 height 3
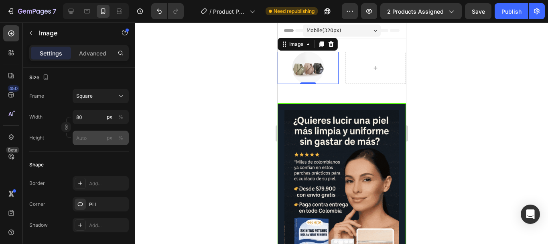
scroll to position [107, 0]
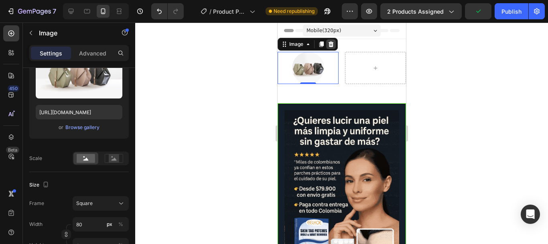
click at [329, 46] on icon at bounding box center [330, 44] width 5 height 6
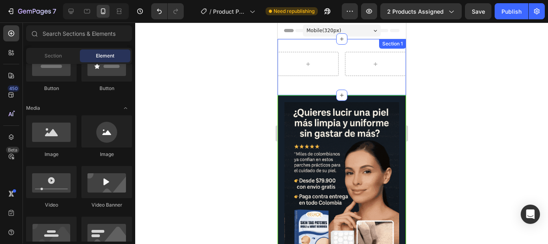
click at [354, 47] on div "Row Section 1" at bounding box center [341, 67] width 128 height 56
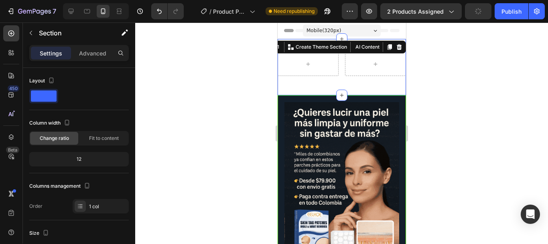
click at [358, 87] on div "Row Section 1 You can create reusable sections Create Theme Section AI Content …" at bounding box center [341, 67] width 128 height 56
click at [397, 46] on icon at bounding box center [399, 47] width 5 height 6
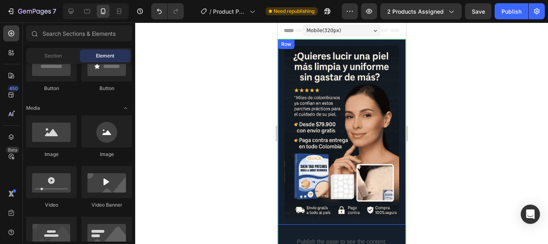
click at [250, 96] on div at bounding box center [341, 132] width 413 height 221
click at [281, 46] on div "Row" at bounding box center [285, 44] width 13 height 7
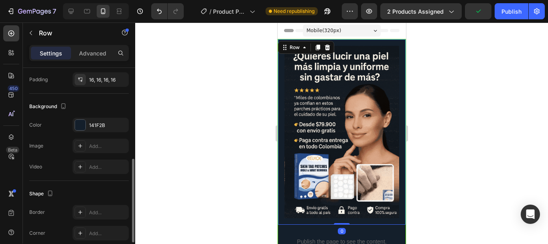
scroll to position [271, 0]
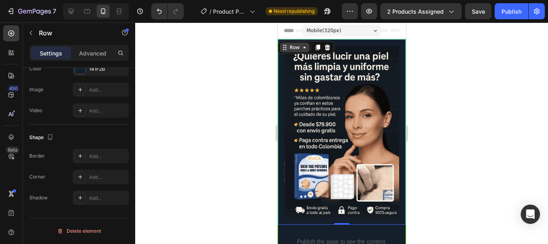
click at [298, 49] on div "Row" at bounding box center [294, 47] width 13 height 7
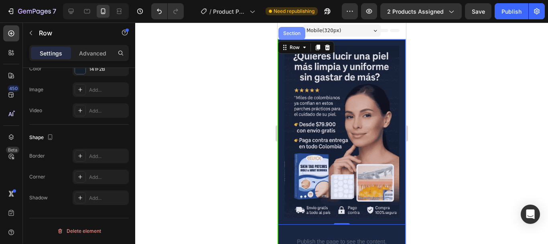
click at [296, 35] on div "Section" at bounding box center [291, 33] width 20 height 5
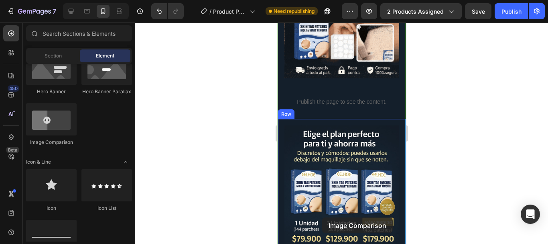
scroll to position [149, 0]
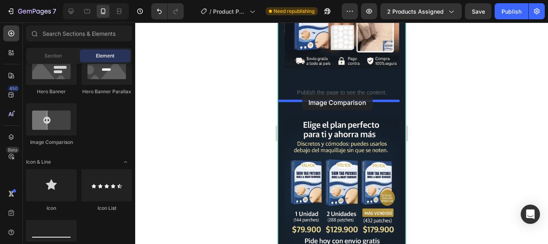
drag, startPoint x: 315, startPoint y: 144, endPoint x: 302, endPoint y: 94, distance: 51.1
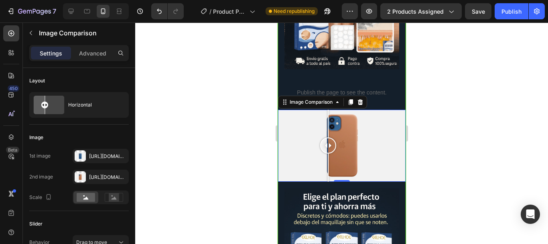
drag, startPoint x: 334, startPoint y: 136, endPoint x: 328, endPoint y: 143, distance: 9.1
click at [328, 143] on div at bounding box center [328, 146] width 16 height 72
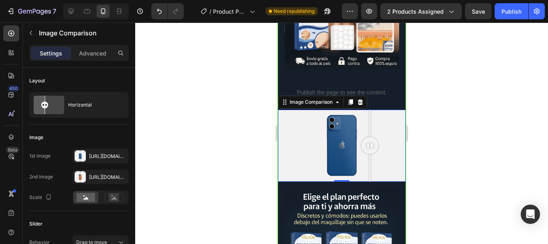
click at [370, 139] on div at bounding box center [342, 146] width 128 height 72
click at [341, 131] on div at bounding box center [342, 146] width 128 height 72
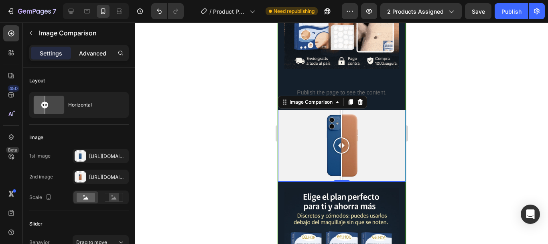
click at [94, 57] on p "Advanced" at bounding box center [92, 53] width 27 height 8
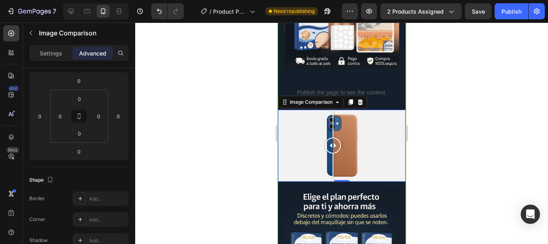
drag, startPoint x: 346, startPoint y: 135, endPoint x: 333, endPoint y: 133, distance: 13.4
click at [333, 137] on div at bounding box center [333, 145] width 16 height 16
click at [55, 55] on p "Settings" at bounding box center [51, 53] width 22 height 8
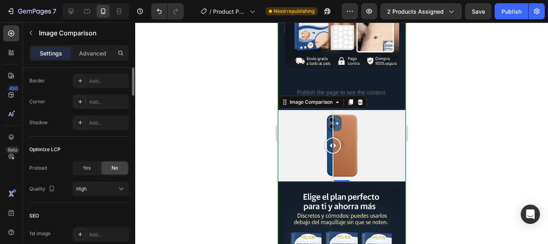
scroll to position [214, 0]
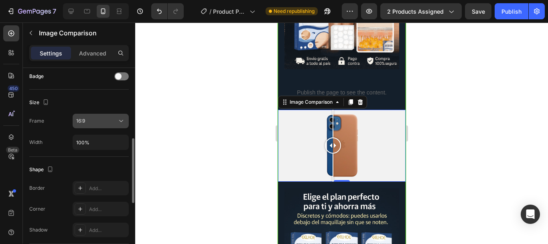
click at [108, 126] on button "16:9" at bounding box center [101, 121] width 56 height 14
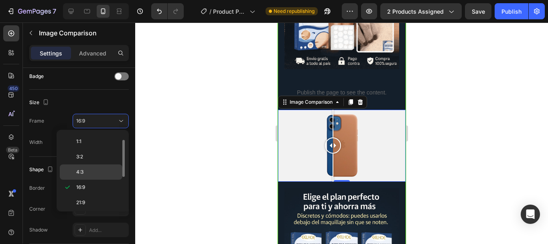
scroll to position [77, 0]
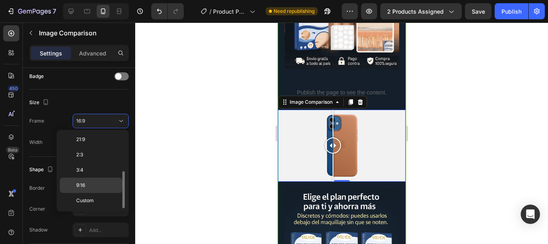
click at [98, 182] on p "9:16" at bounding box center [97, 184] width 43 height 7
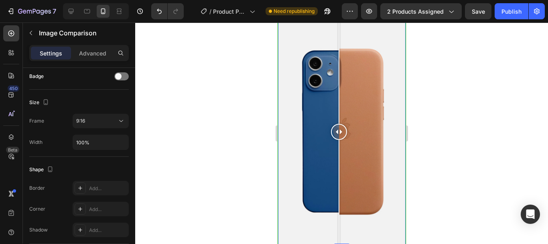
scroll to position [256, 0]
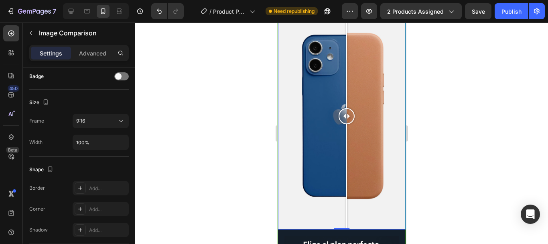
drag, startPoint x: 345, startPoint y: 100, endPoint x: 346, endPoint y: 107, distance: 7.7
click at [346, 108] on div at bounding box center [346, 116] width 16 height 16
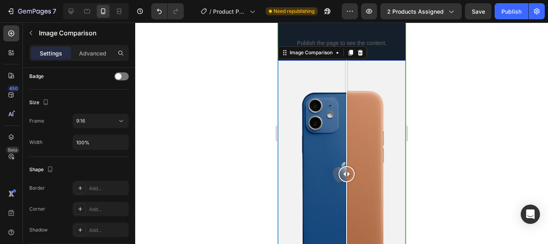
scroll to position [149, 0]
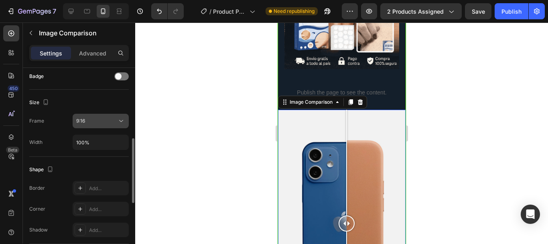
click at [97, 116] on button "9:16" at bounding box center [101, 121] width 56 height 14
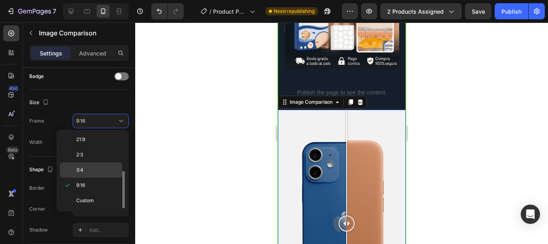
scroll to position [0, 0]
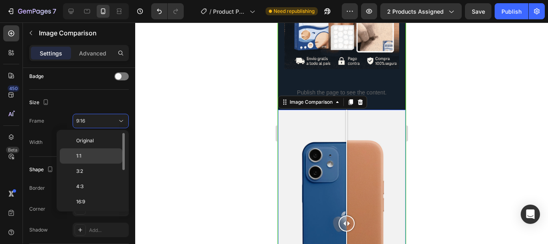
click at [96, 155] on p "1:1" at bounding box center [97, 155] width 43 height 7
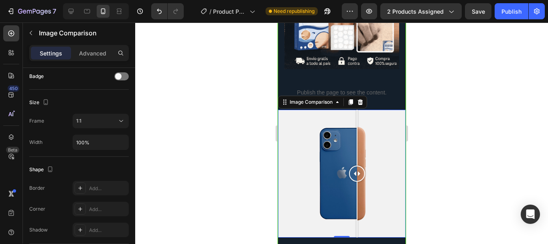
drag, startPoint x: 340, startPoint y: 168, endPoint x: 357, endPoint y: 165, distance: 17.1
click at [357, 165] on div at bounding box center [357, 173] width 16 height 16
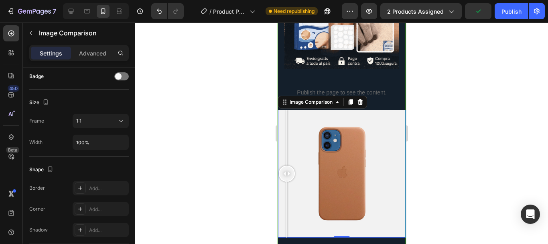
drag, startPoint x: 354, startPoint y: 163, endPoint x: 274, endPoint y: 165, distance: 79.9
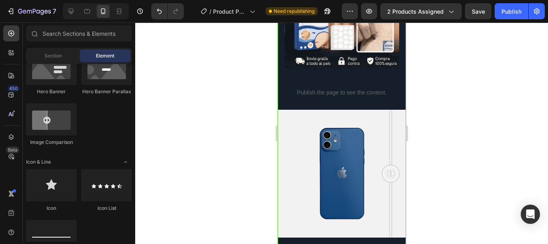
drag, startPoint x: 285, startPoint y: 162, endPoint x: 446, endPoint y: 161, distance: 161.0
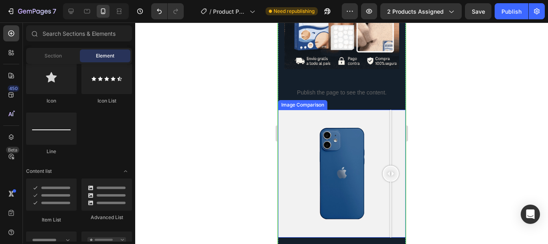
scroll to position [42, 0]
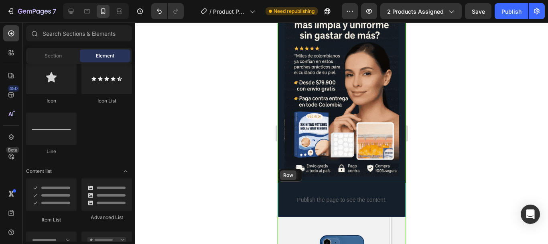
click at [283, 170] on div "Row" at bounding box center [288, 175] width 16 height 10
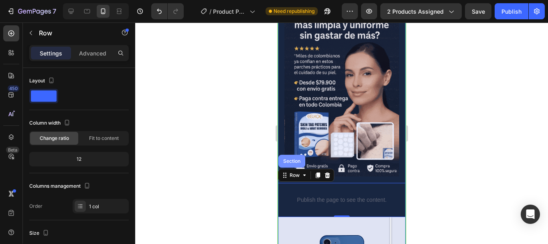
click at [290, 159] on div "Section" at bounding box center [291, 161] width 20 height 5
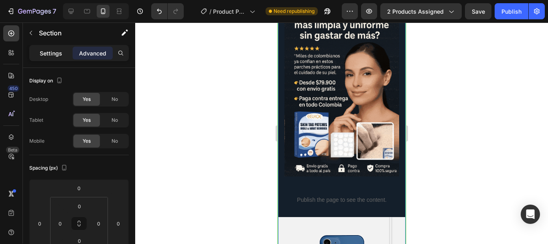
click at [50, 52] on p "Settings" at bounding box center [51, 53] width 22 height 8
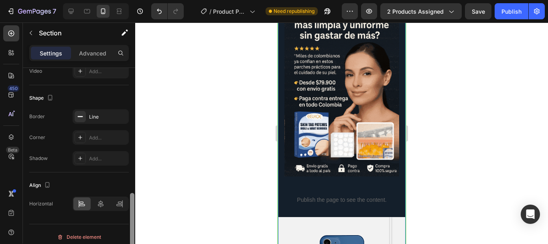
scroll to position [295, 0]
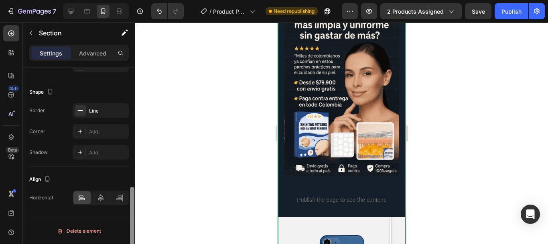
drag, startPoint x: 132, startPoint y: 172, endPoint x: 106, endPoint y: 179, distance: 26.5
click at [132, 222] on div at bounding box center [132, 226] width 4 height 79
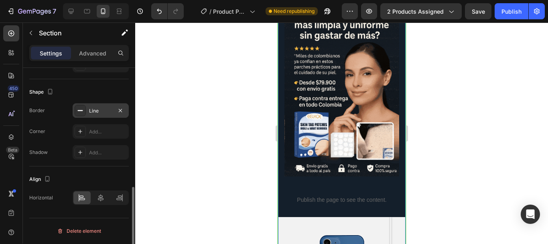
click at [95, 111] on div "Line" at bounding box center [100, 110] width 23 height 7
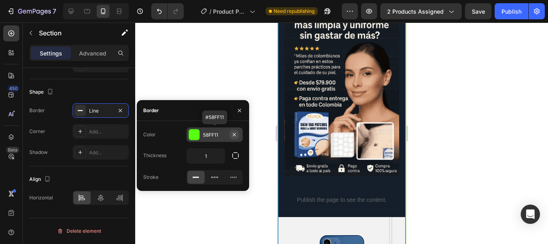
click at [233, 134] on icon "button" at bounding box center [234, 134] width 6 height 6
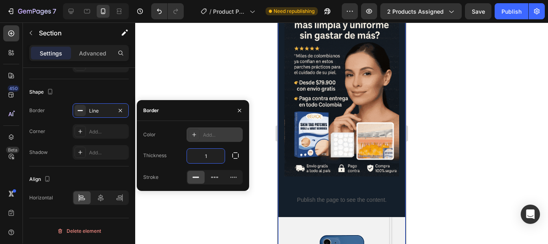
click at [214, 154] on input "1" at bounding box center [206, 156] width 38 height 14
click at [122, 109] on icon "button" at bounding box center [120, 110] width 6 height 6
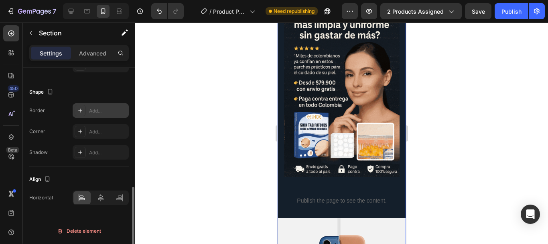
scroll to position [41, 0]
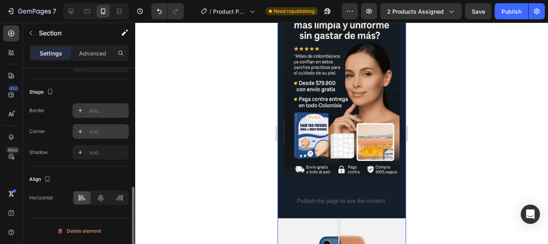
click at [98, 131] on div "Add..." at bounding box center [108, 131] width 38 height 7
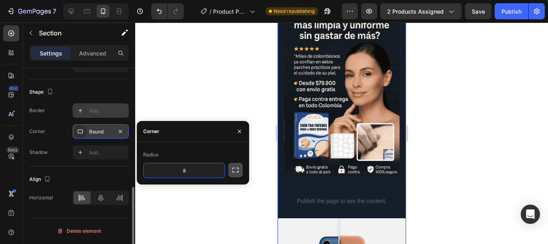
click at [237, 169] on icon "button" at bounding box center [236, 170] width 8 height 8
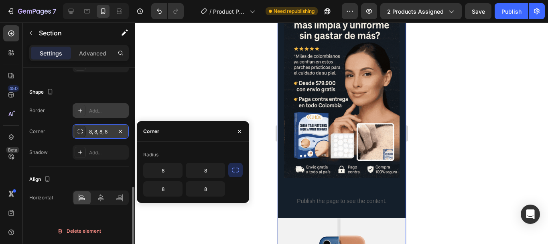
click at [233, 167] on icon "button" at bounding box center [236, 170] width 8 height 8
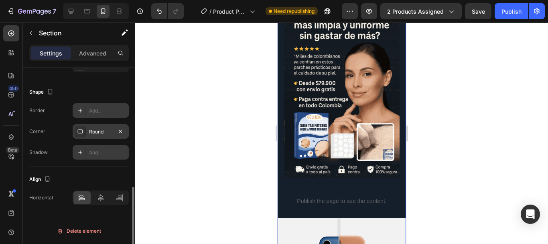
click at [114, 154] on div "Add..." at bounding box center [108, 152] width 38 height 7
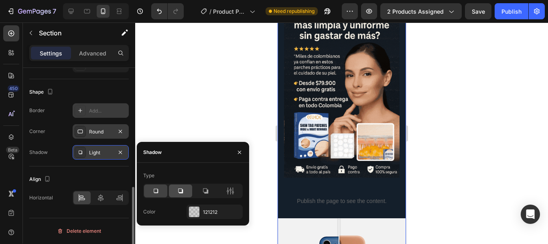
click at [181, 186] on div at bounding box center [180, 190] width 23 height 13
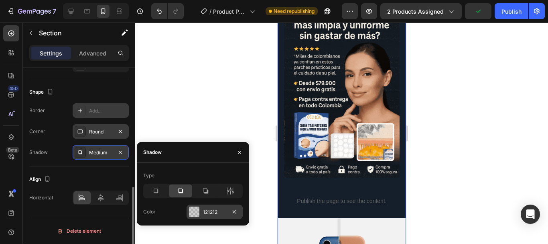
click at [212, 214] on div "121212" at bounding box center [214, 211] width 23 height 7
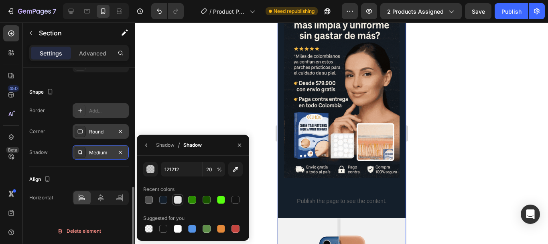
click at [182, 198] on div at bounding box center [178, 200] width 10 height 10
type input "E2E2E2"
type input "100"
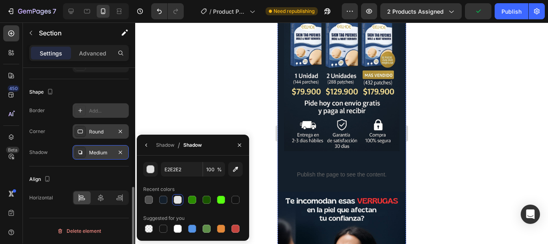
scroll to position [428, 0]
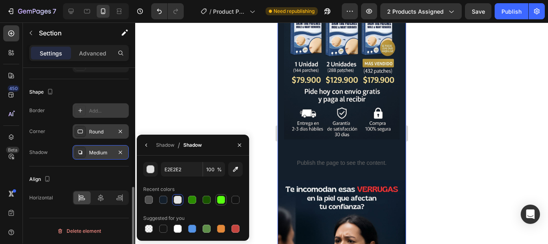
click at [221, 200] on div at bounding box center [221, 200] width 8 height 8
type input "58FF11"
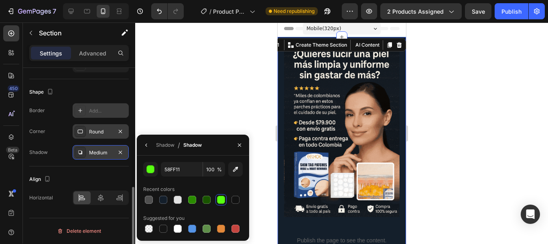
scroll to position [0, 0]
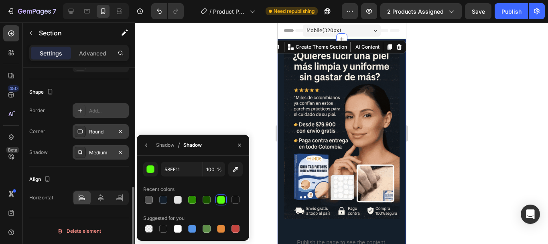
click at [458, 90] on div at bounding box center [341, 132] width 413 height 221
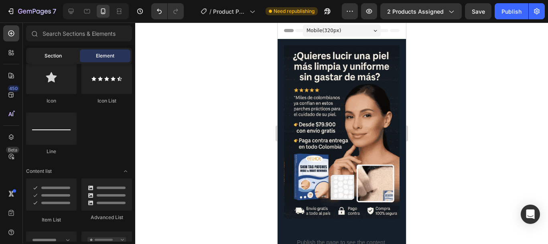
click at [45, 58] on span "Section" at bounding box center [53, 55] width 17 height 7
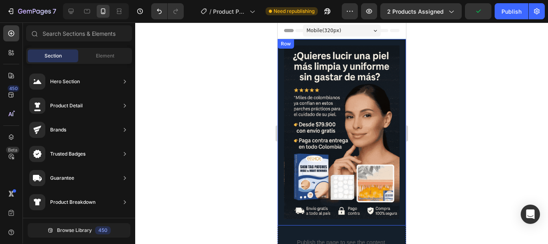
click at [281, 45] on div "Row" at bounding box center [285, 43] width 13 height 7
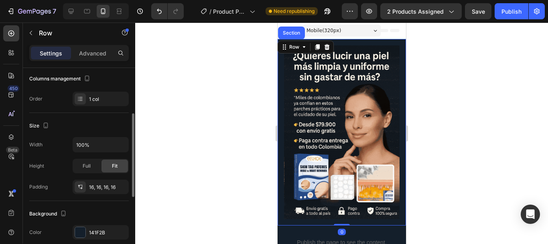
scroll to position [271, 0]
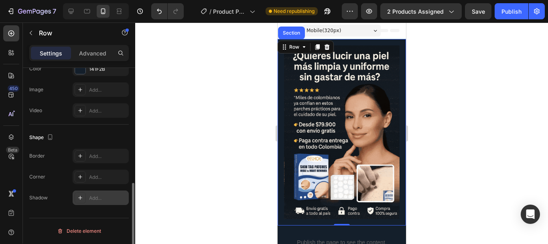
click at [92, 194] on div "Add..." at bounding box center [108, 197] width 38 height 7
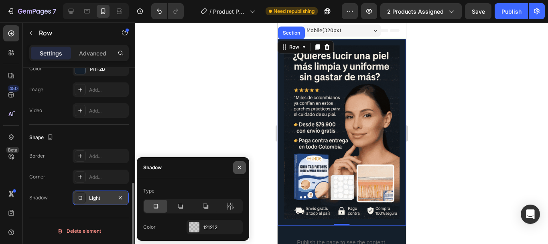
click at [242, 170] on icon "button" at bounding box center [239, 167] width 6 height 6
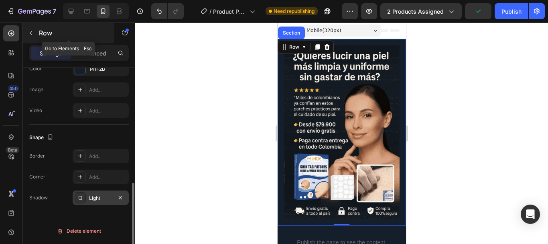
click at [30, 27] on button "button" at bounding box center [30, 32] width 13 height 13
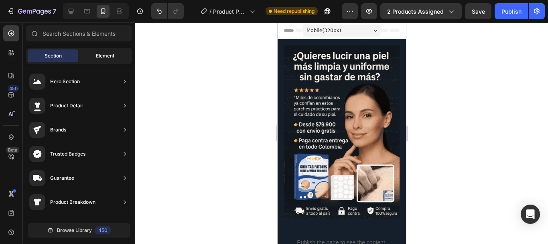
click at [111, 59] on div "Element" at bounding box center [105, 55] width 51 height 13
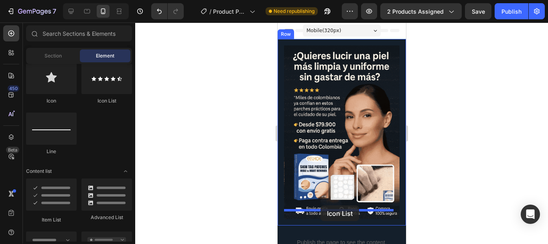
drag, startPoint x: 391, startPoint y: 107, endPoint x: 320, endPoint y: 205, distance: 121.1
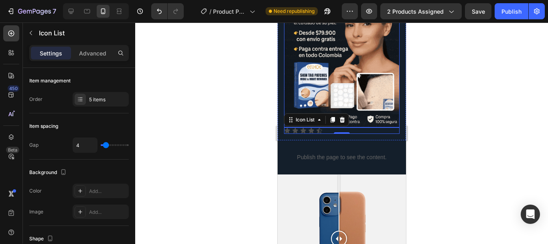
scroll to position [107, 0]
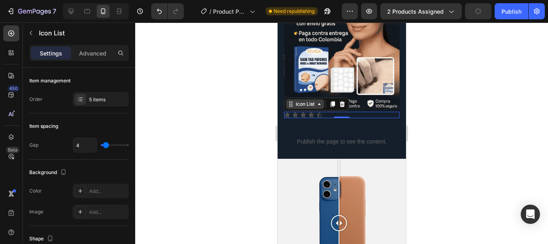
click at [309, 100] on div "Icon List" at bounding box center [305, 103] width 22 height 7
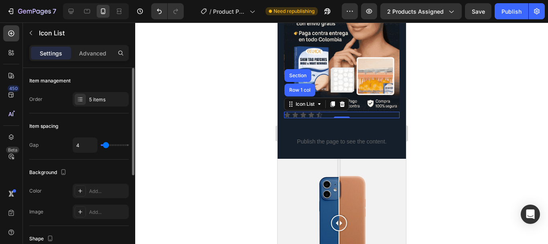
type input "9"
type input "20"
type input "23"
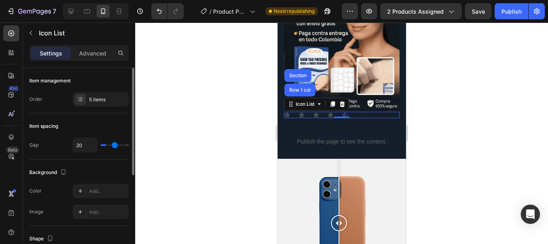
type input "23"
type input "24"
type input "33"
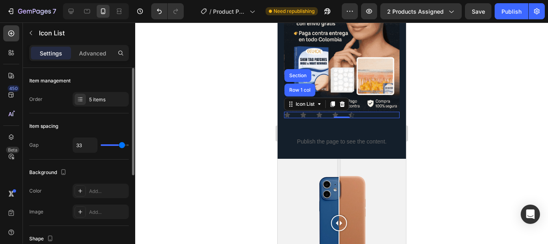
type input "40"
drag, startPoint x: 106, startPoint y: 146, endPoint x: 133, endPoint y: 142, distance: 27.6
type input "40"
click at [129, 144] on input "range" at bounding box center [115, 145] width 28 height 2
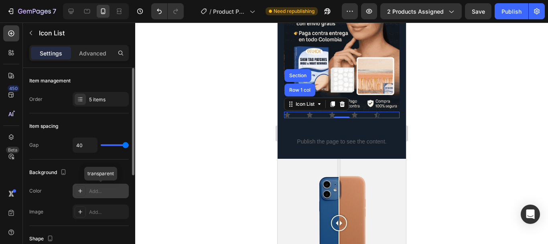
click at [91, 191] on div "Add..." at bounding box center [108, 190] width 38 height 7
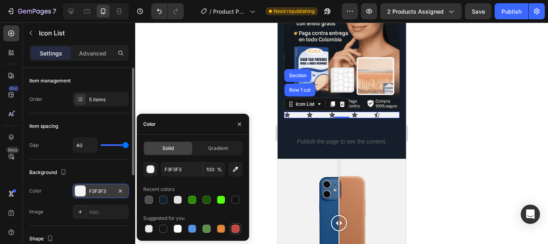
click at [233, 228] on div at bounding box center [236, 228] width 8 height 8
click at [167, 199] on div at bounding box center [163, 200] width 8 height 8
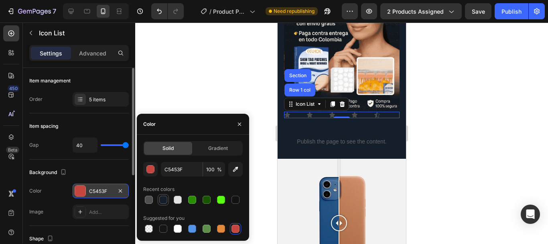
type input "141F2B"
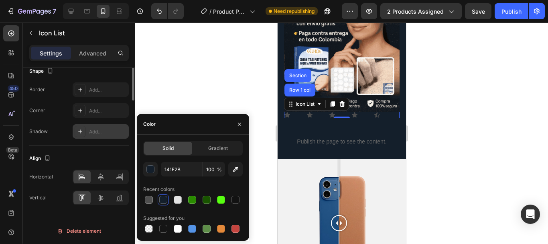
scroll to position [60, 0]
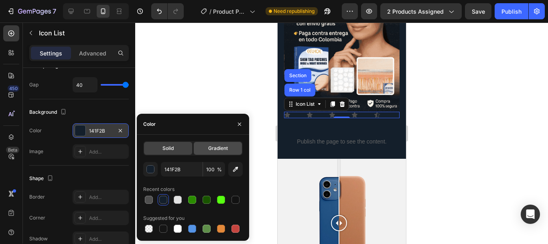
click at [227, 147] on span "Gradient" at bounding box center [218, 148] width 20 height 7
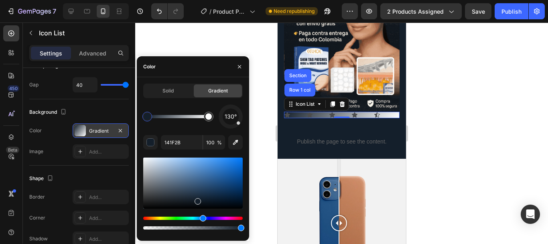
scroll to position [0, 0]
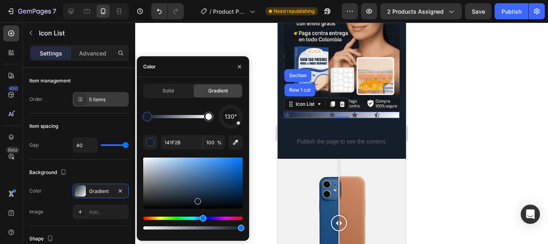
click at [93, 96] on div "5 items" at bounding box center [108, 99] width 38 height 7
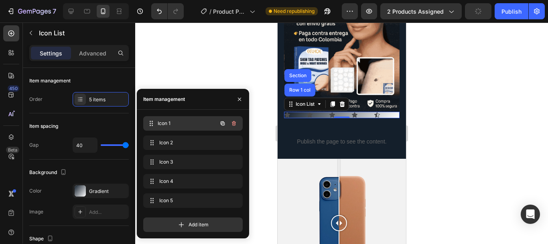
click at [181, 125] on span "Icon 1" at bounding box center [187, 123] width 59 height 7
click at [188, 123] on span "Icon 1" at bounding box center [187, 123] width 59 height 7
click at [205, 126] on div "Icon 1 Icon 1" at bounding box center [182, 123] width 71 height 11
click at [225, 121] on icon "button" at bounding box center [223, 123] width 6 height 6
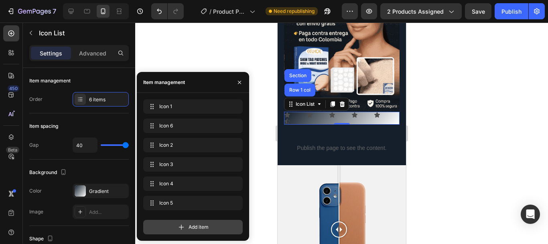
click at [183, 226] on icon at bounding box center [181, 227] width 8 height 8
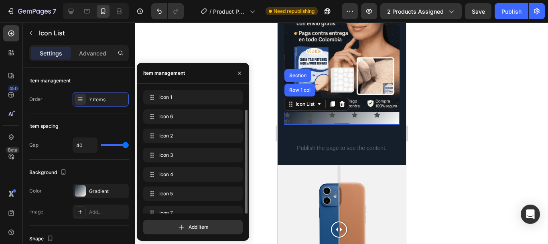
scroll to position [10, 0]
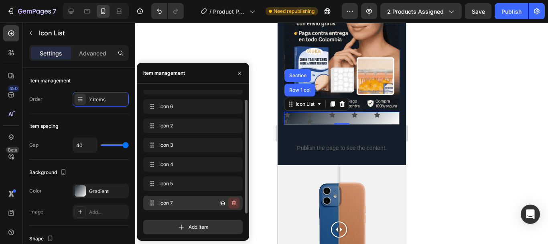
click at [234, 204] on icon "button" at bounding box center [234, 203] width 0 height 2
click at [241, 71] on icon "button" at bounding box center [239, 73] width 6 height 6
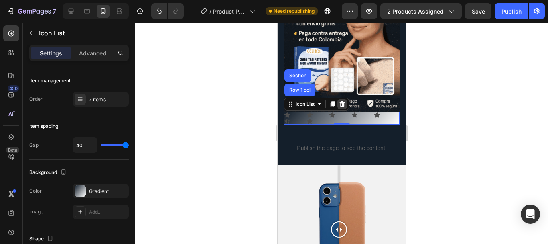
click at [345, 101] on icon at bounding box center [342, 104] width 6 height 6
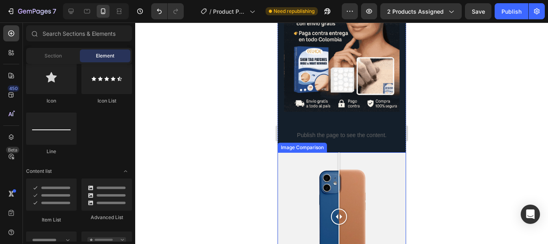
scroll to position [0, 0]
